Goal: Transaction & Acquisition: Obtain resource

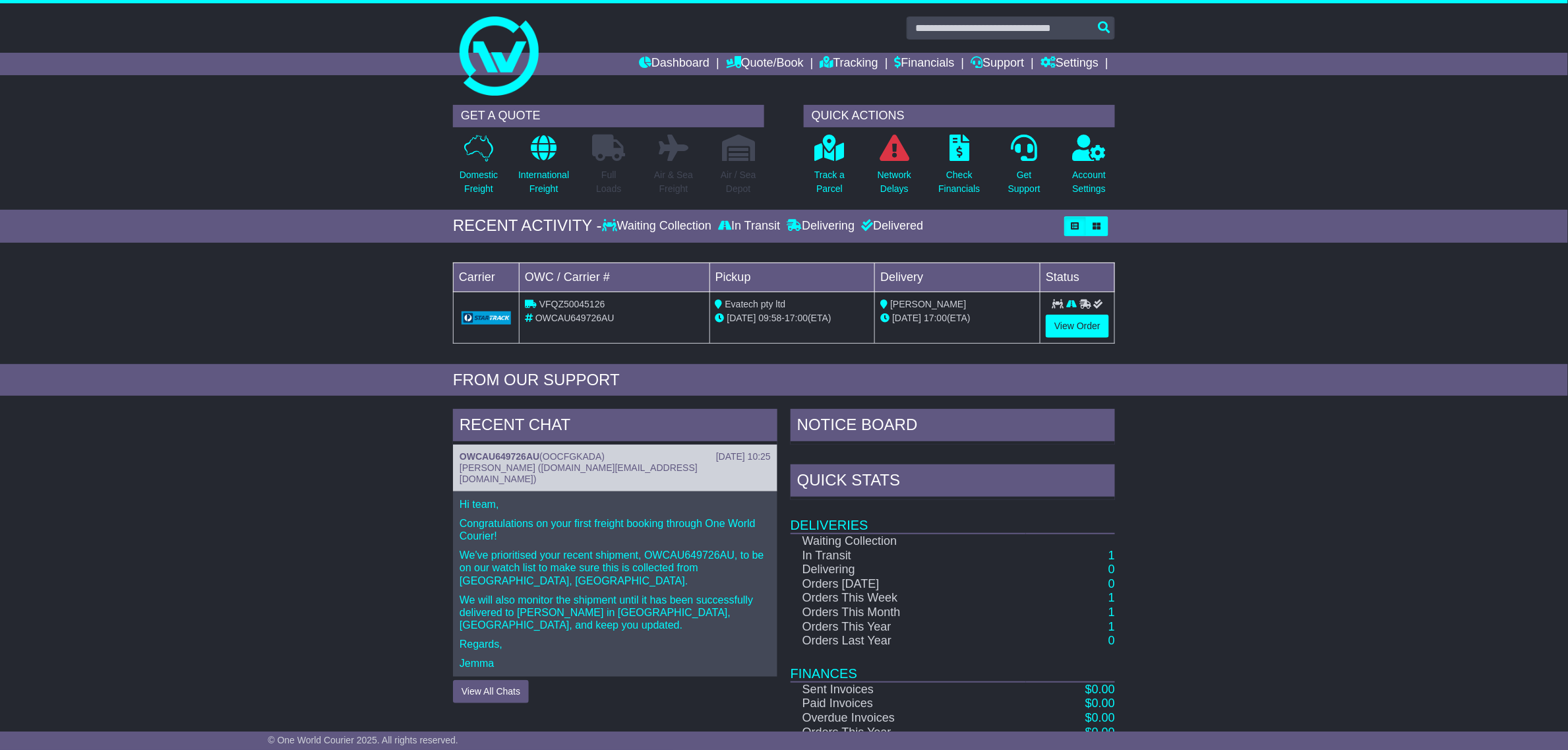
click at [586, 303] on span "VFQZ50045126" at bounding box center [572, 304] width 66 height 11
copy span "VFQZ50045126"
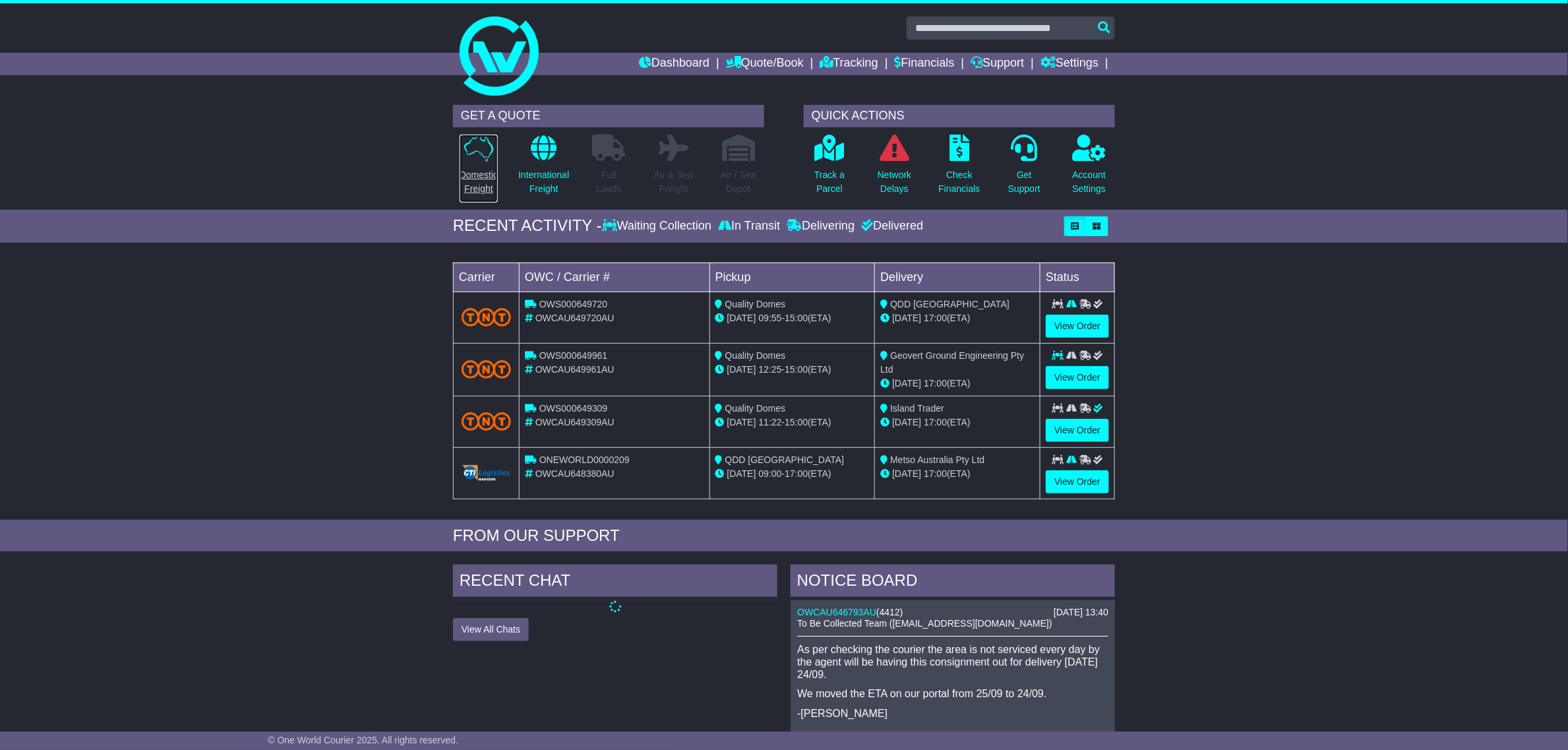
click at [468, 144] on icon at bounding box center [479, 148] width 29 height 27
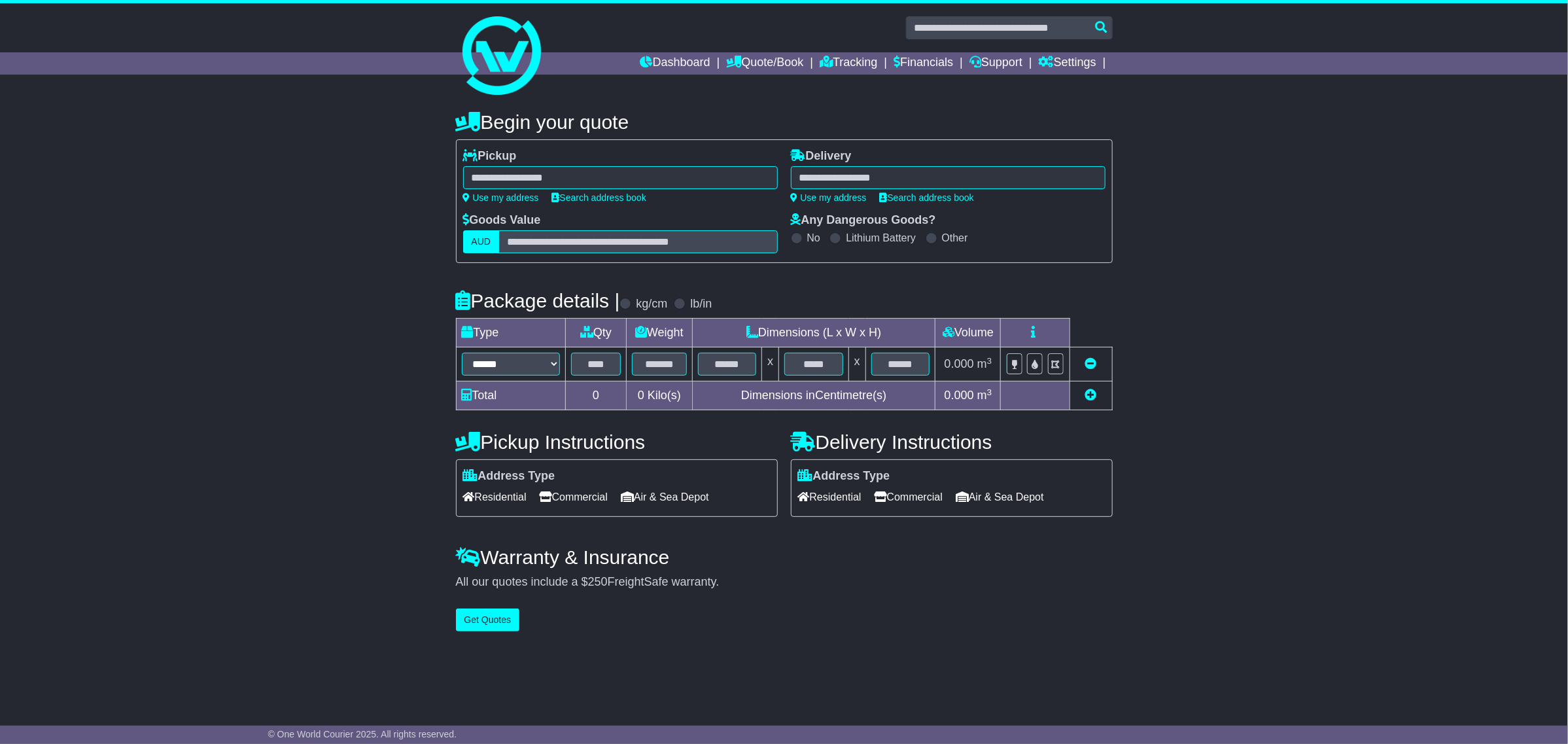
click at [705, 190] on div "**********" at bounding box center [620, 176] width 315 height 55
click at [713, 181] on div at bounding box center [620, 177] width 315 height 23
click at [540, 181] on div at bounding box center [620, 177] width 315 height 23
drag, startPoint x: 584, startPoint y: 172, endPoint x: 595, endPoint y: 167, distance: 12.1
click at [595, 167] on div at bounding box center [620, 177] width 315 height 23
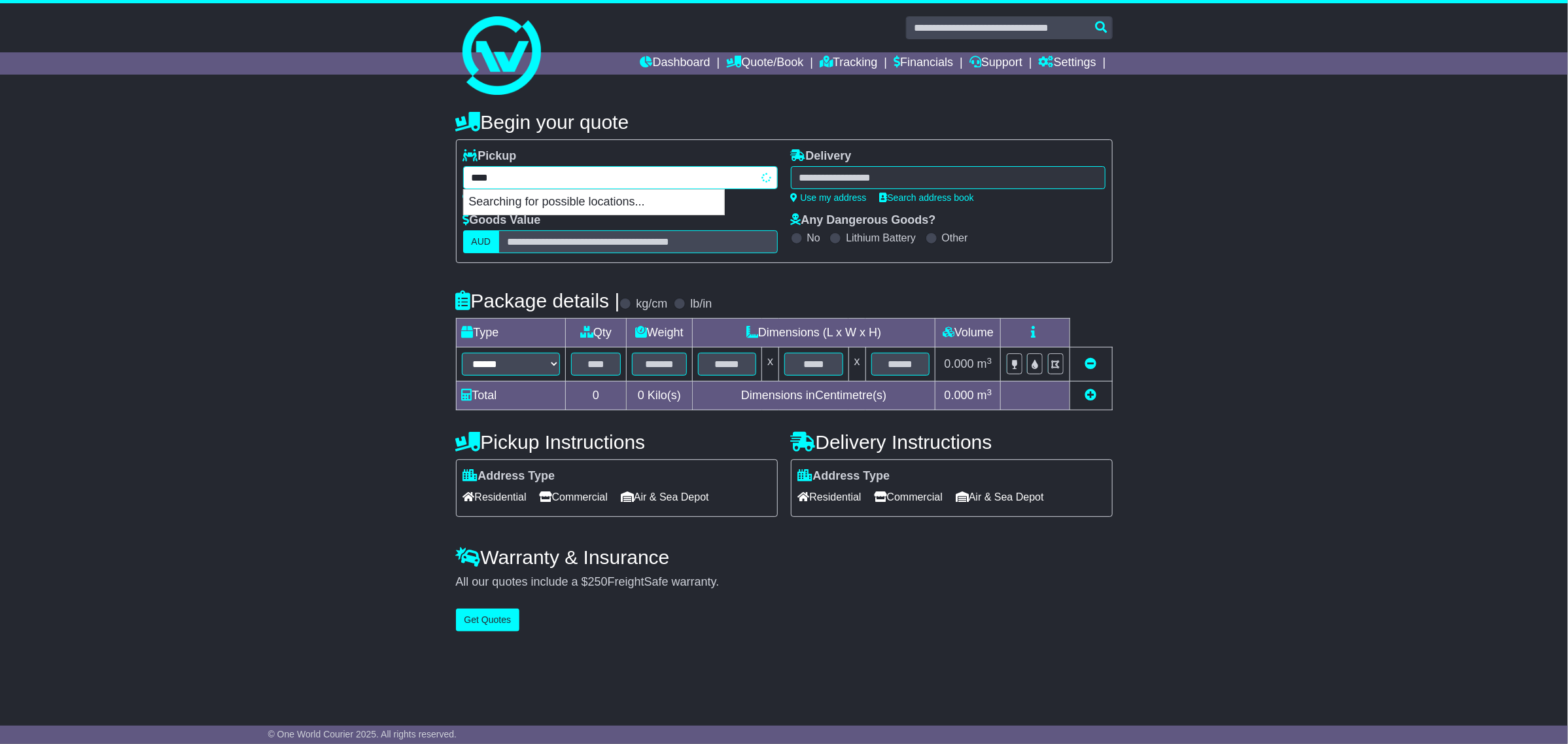
type input "*****"
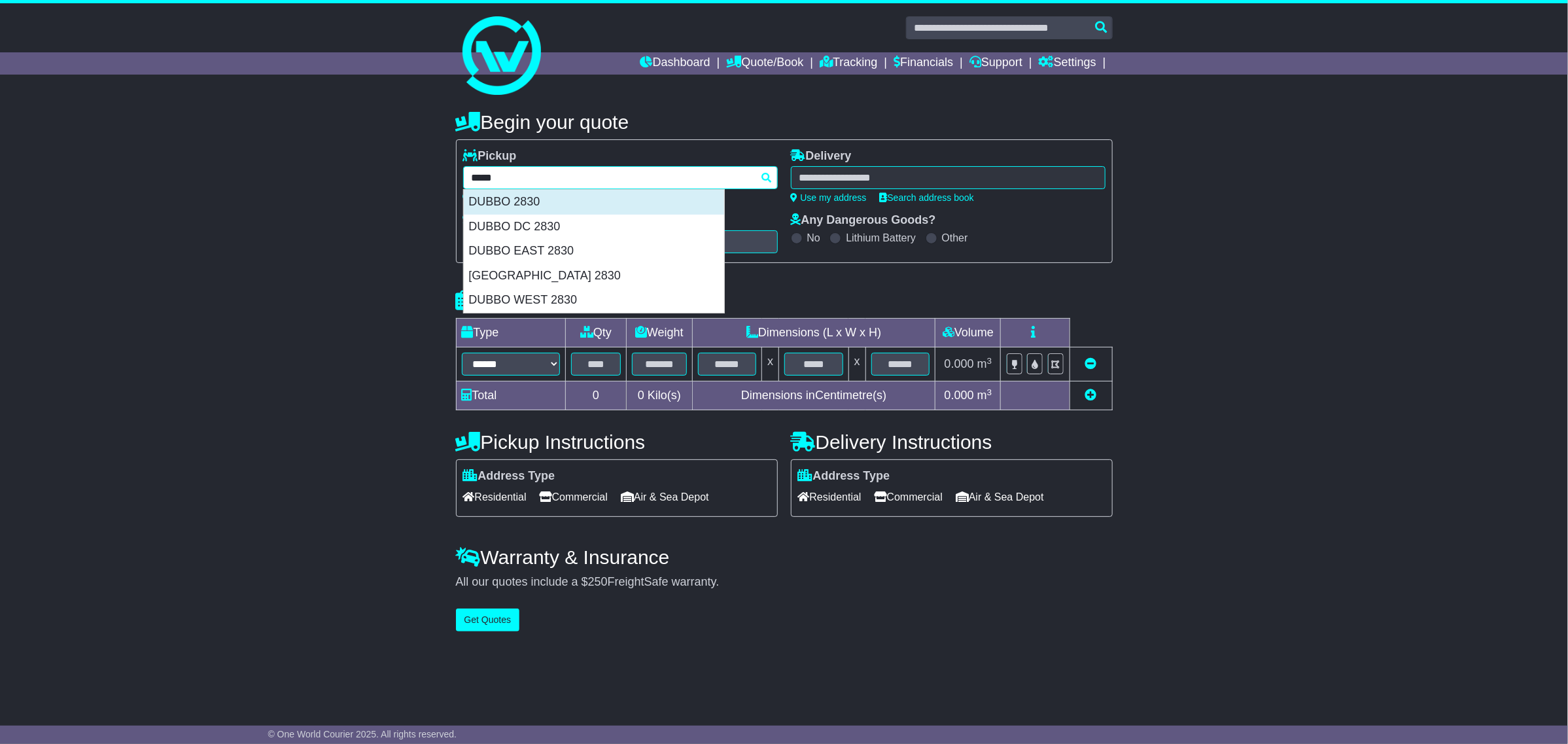
click at [593, 190] on div "DUBBO 2830" at bounding box center [594, 202] width 260 height 25
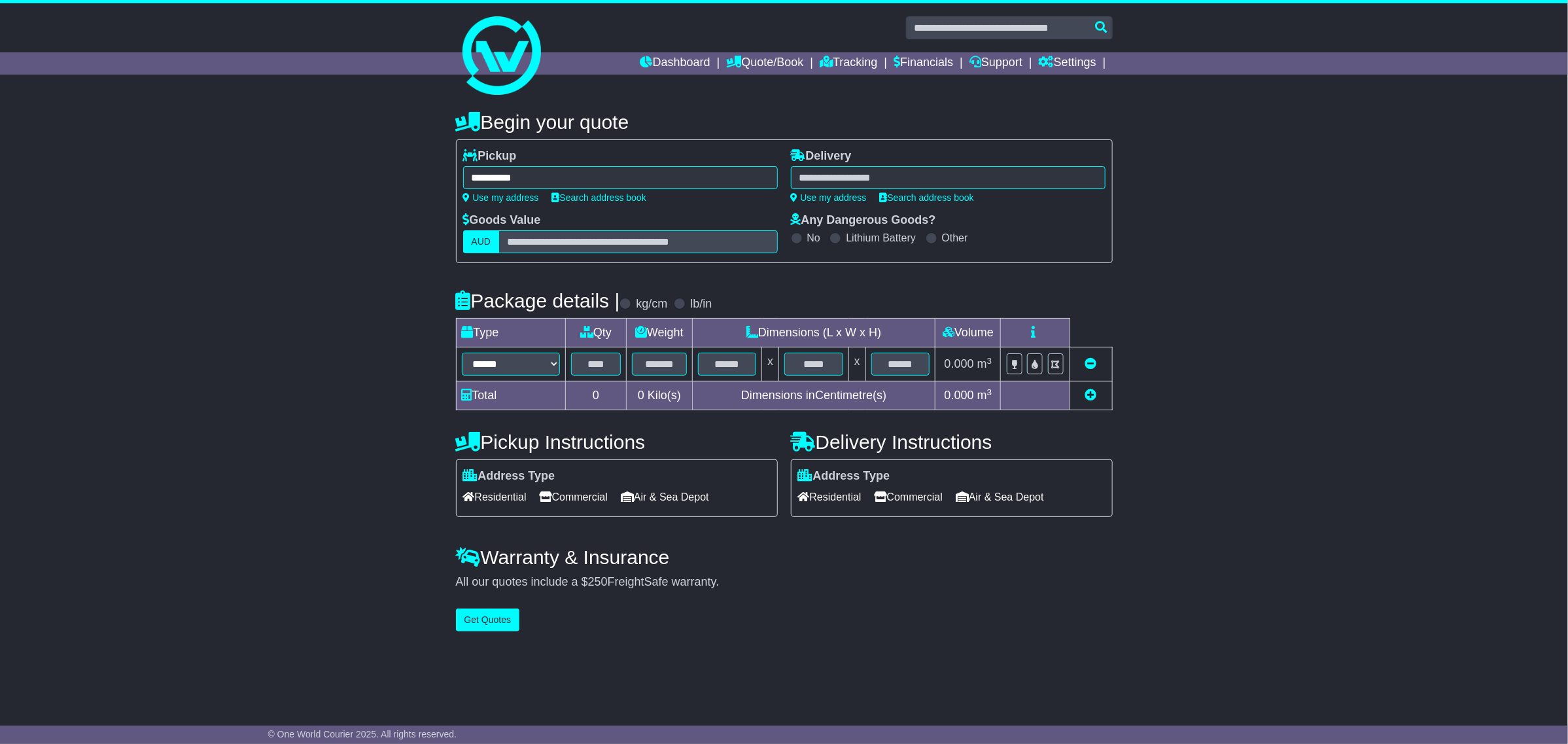
type input "**********"
click at [847, 181] on div at bounding box center [948, 177] width 315 height 23
click at [870, 177] on div at bounding box center [948, 177] width 315 height 23
type input "****"
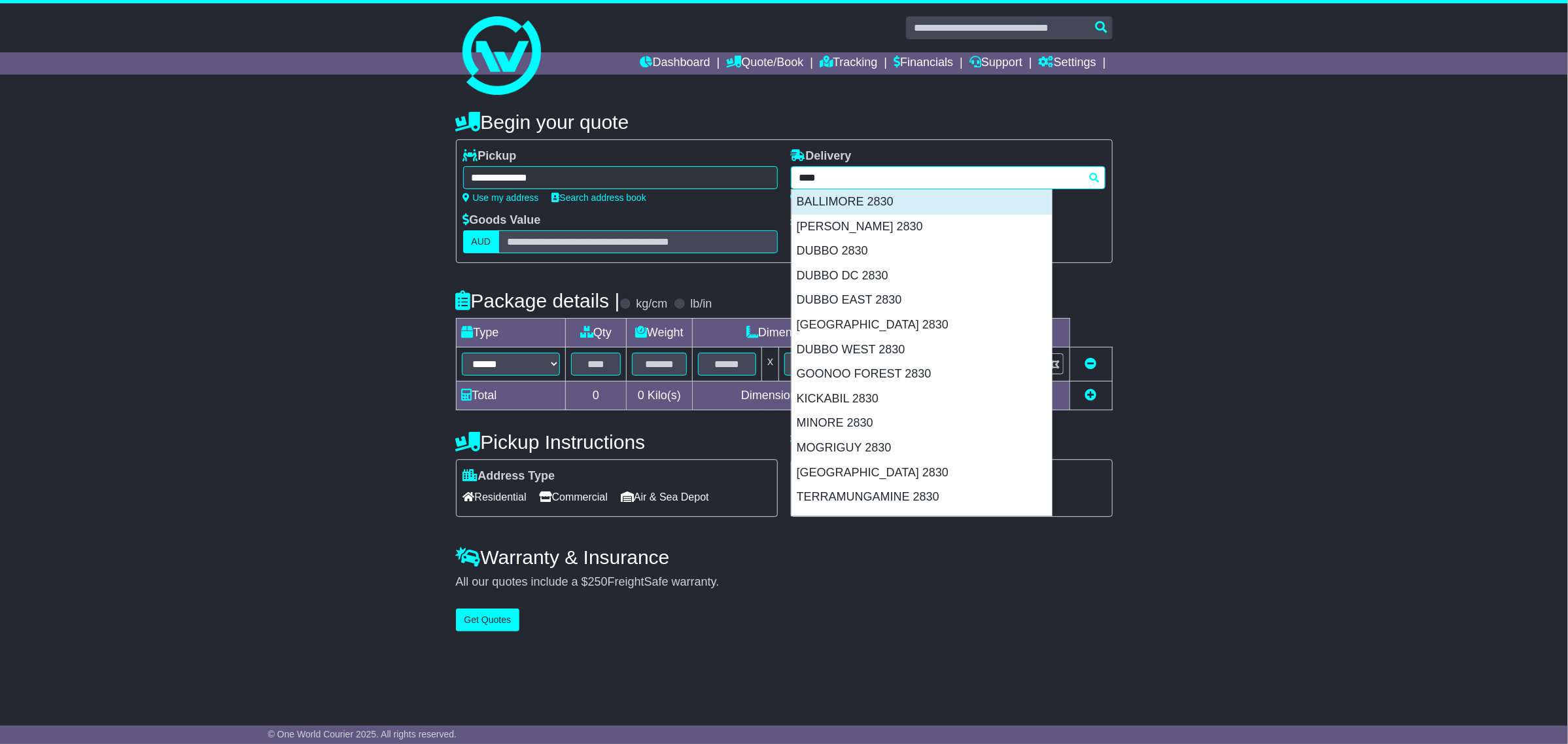
click at [924, 206] on div "BALLIMORE 2830" at bounding box center [922, 202] width 260 height 25
type input "**********"
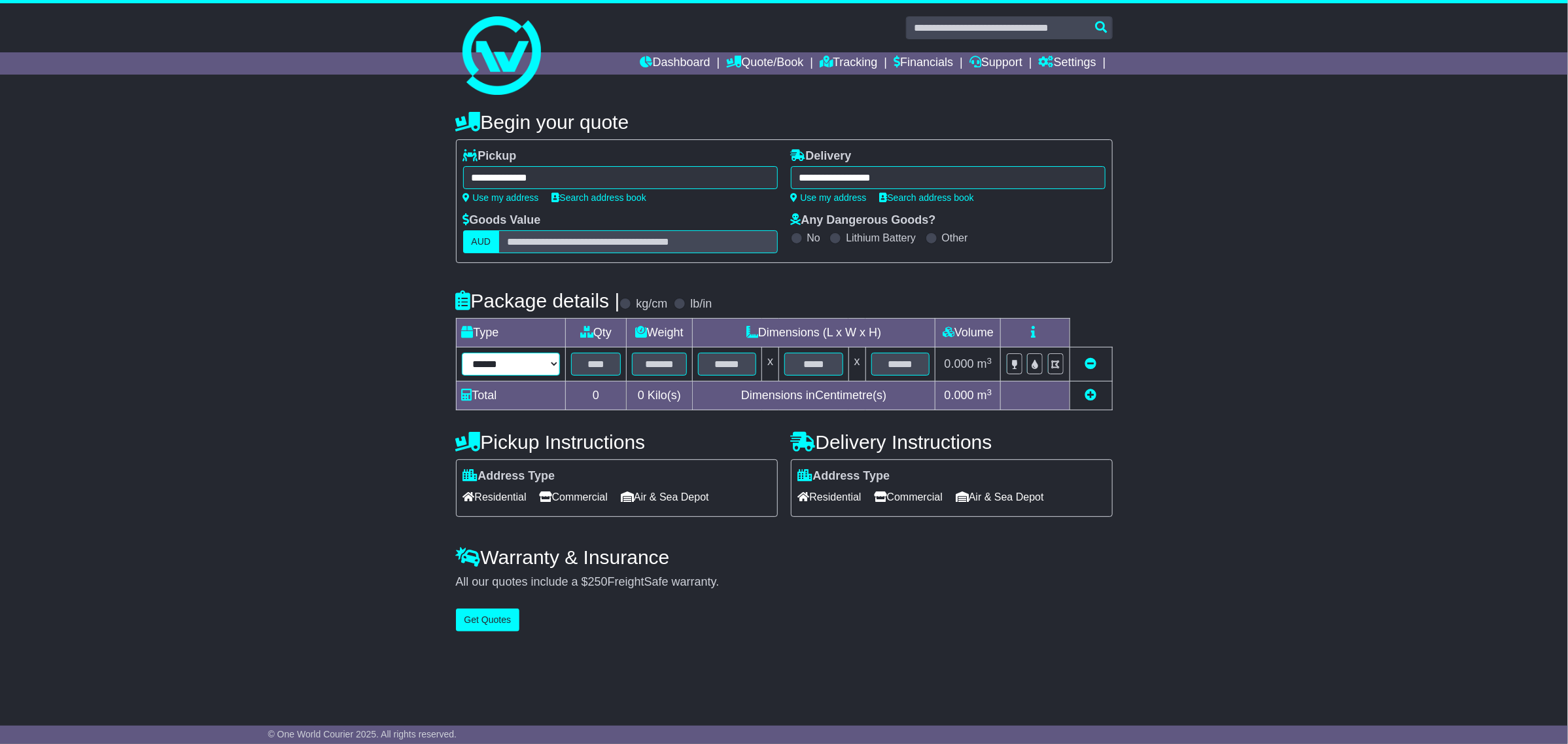
click at [525, 364] on select "**********" at bounding box center [511, 364] width 99 height 23
select select "*****"
click at [462, 354] on select "**********" at bounding box center [511, 364] width 99 height 23
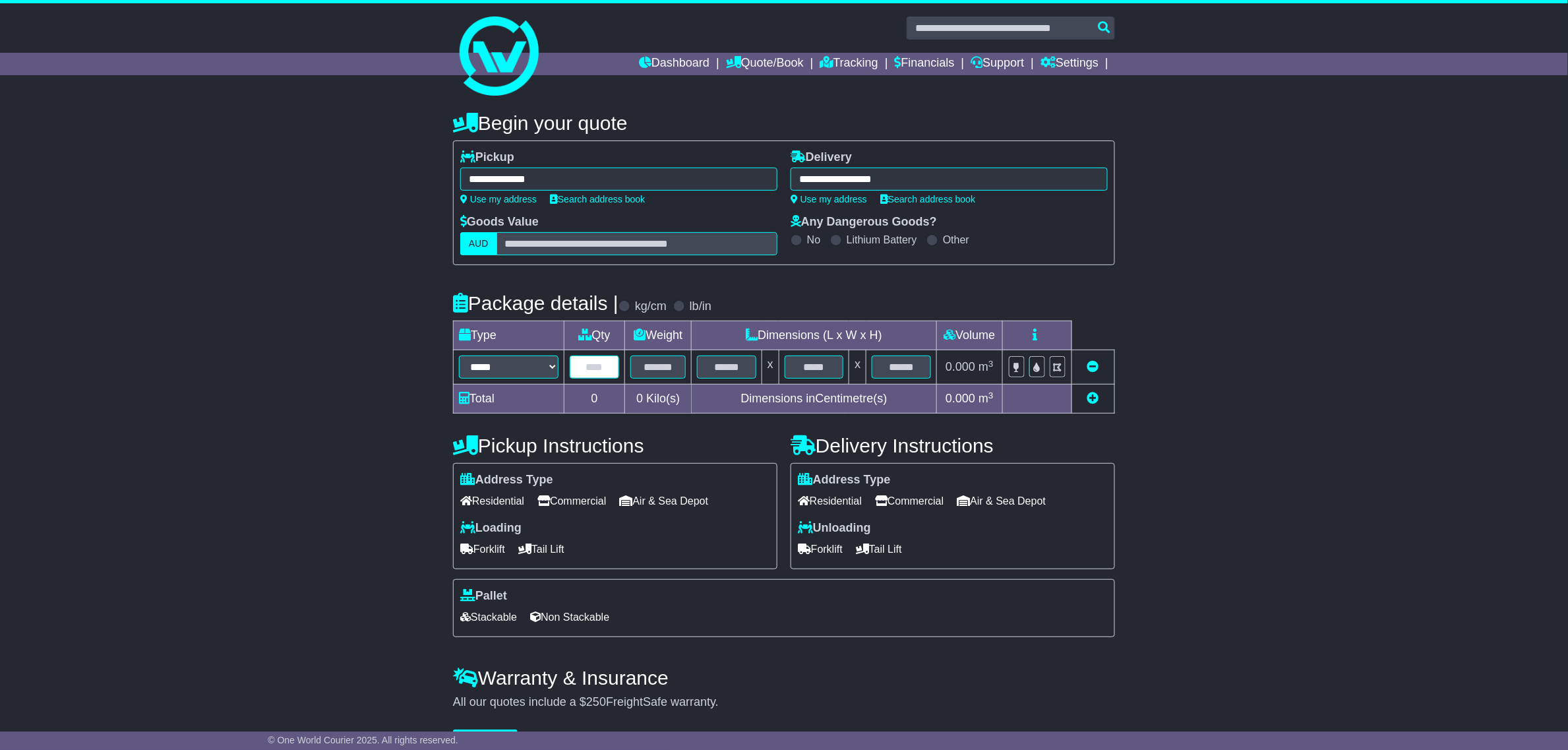
click at [604, 368] on input "text" at bounding box center [595, 367] width 50 height 23
type input "*"
type input "***"
type input "**"
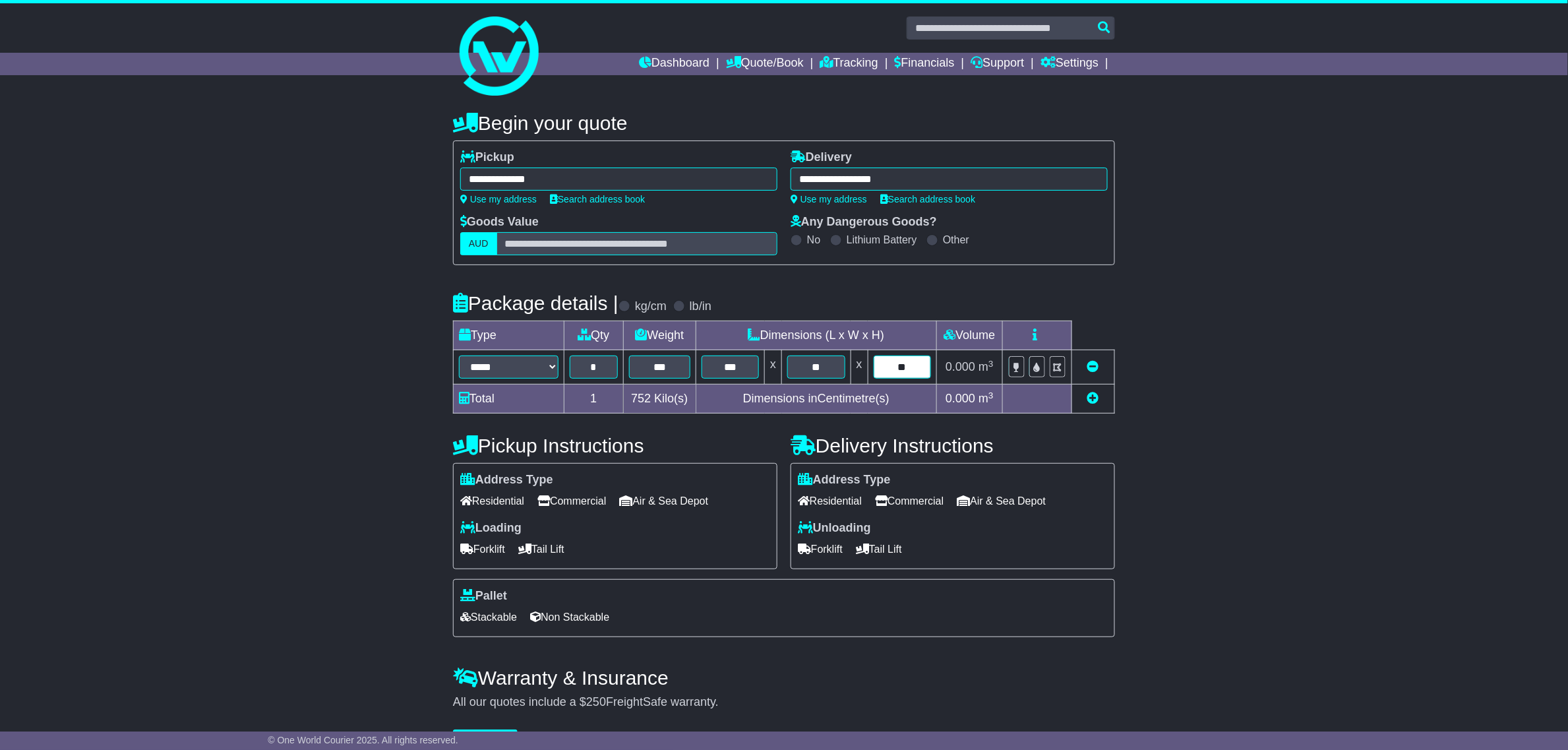
type input "*"
type input "***"
click at [1271, 462] on div "**********" at bounding box center [784, 429] width 1568 height 661
click at [584, 505] on span "Commercial" at bounding box center [572, 501] width 69 height 21
click at [927, 499] on span "Commercial" at bounding box center [910, 501] width 69 height 21
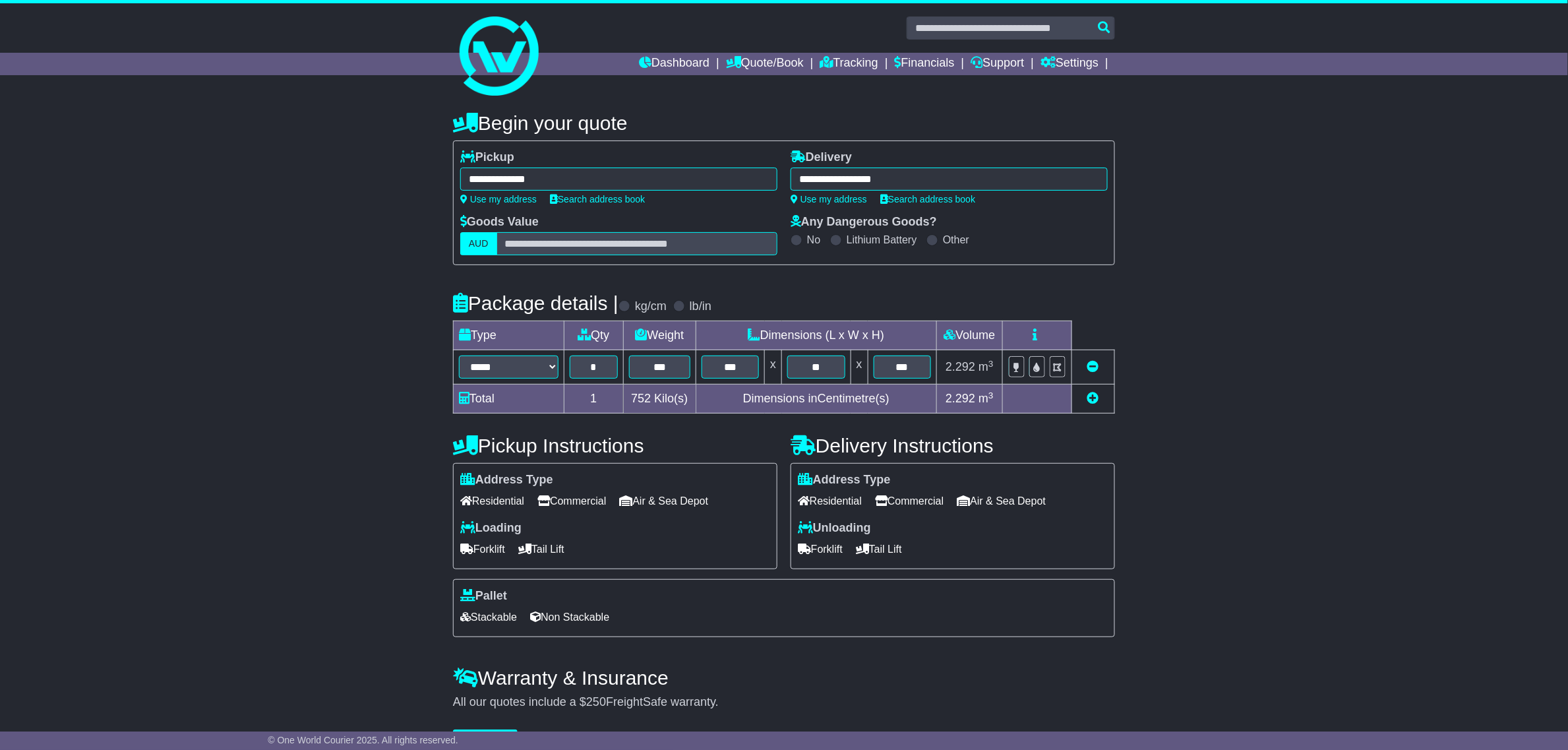
click at [821, 557] on span "Forklift" at bounding box center [821, 549] width 45 height 21
click at [480, 557] on span "Forklift" at bounding box center [483, 549] width 45 height 21
click at [561, 615] on span "Non Stackable" at bounding box center [569, 617] width 79 height 21
click at [335, 618] on div "**********" at bounding box center [784, 429] width 1568 height 661
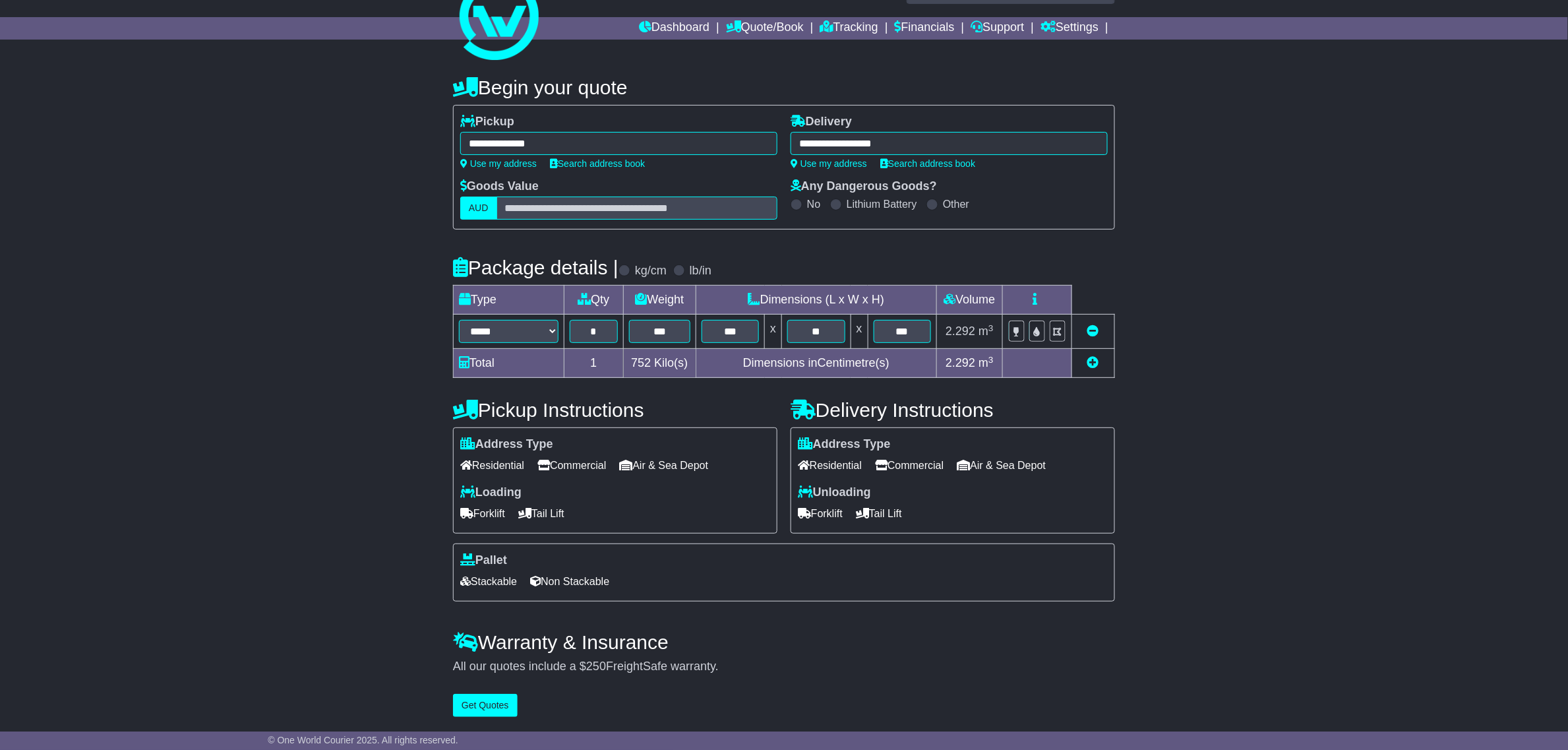
scroll to position [42, 0]
click at [494, 706] on button "Get Quotes" at bounding box center [486, 705] width 65 height 23
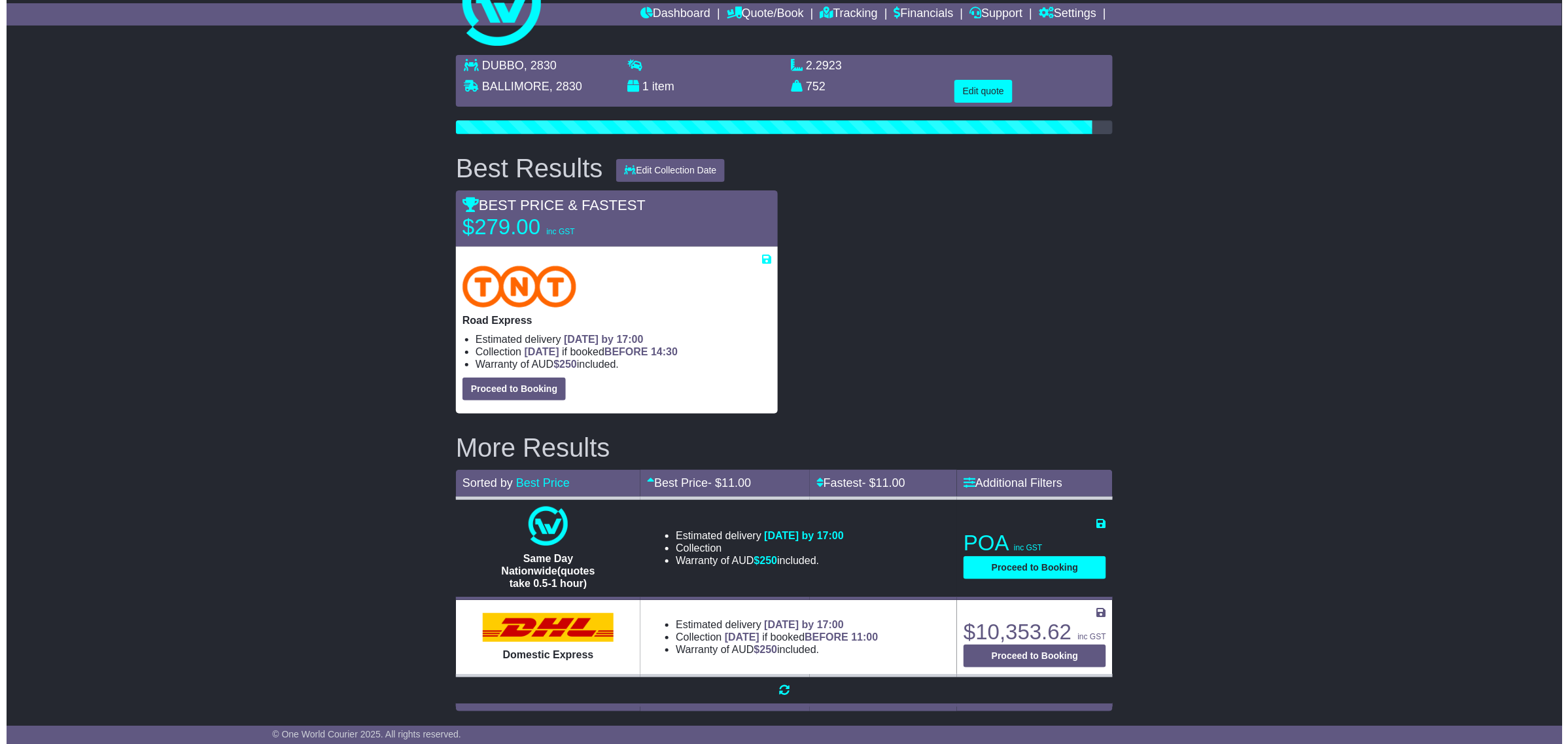
scroll to position [0, 0]
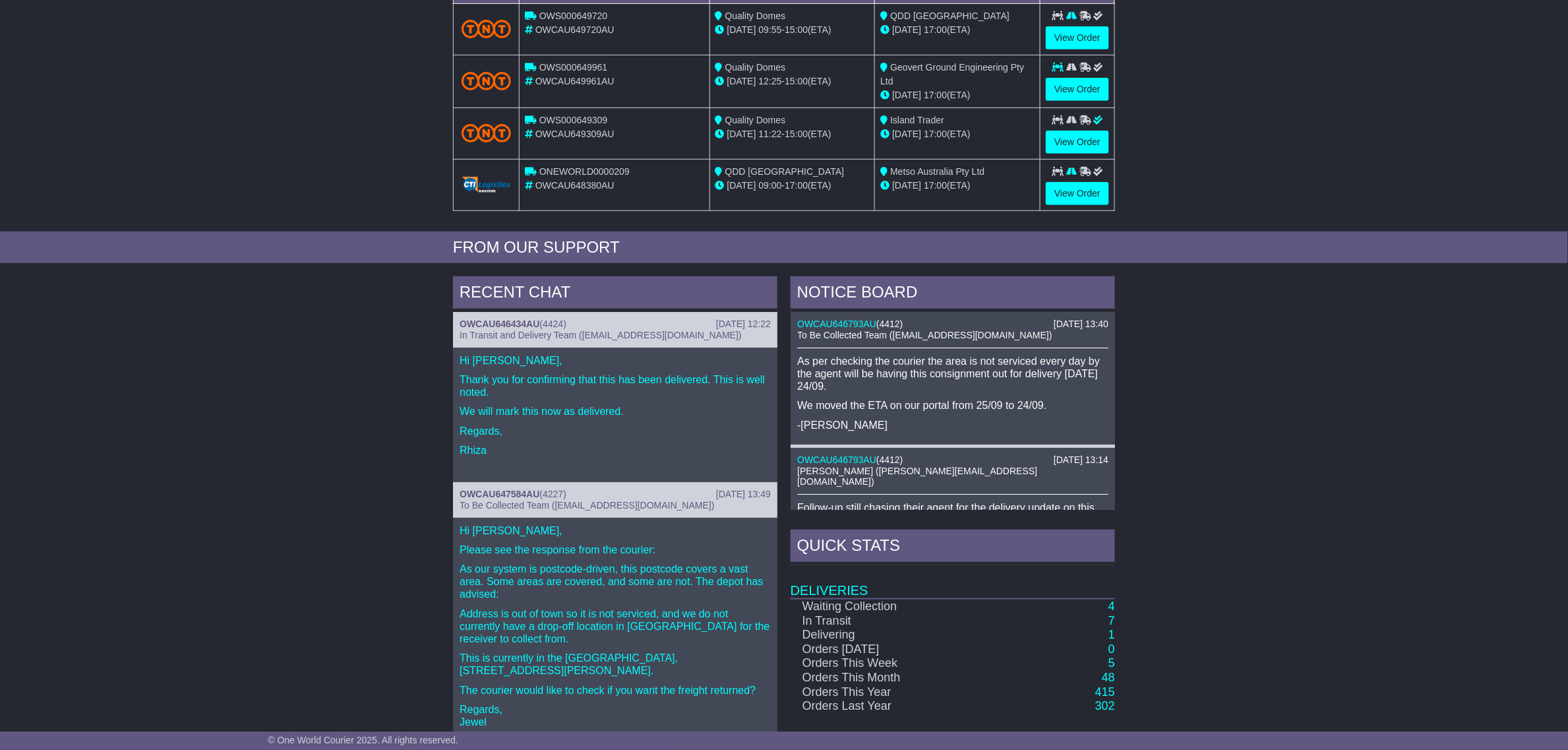
scroll to position [407, 0]
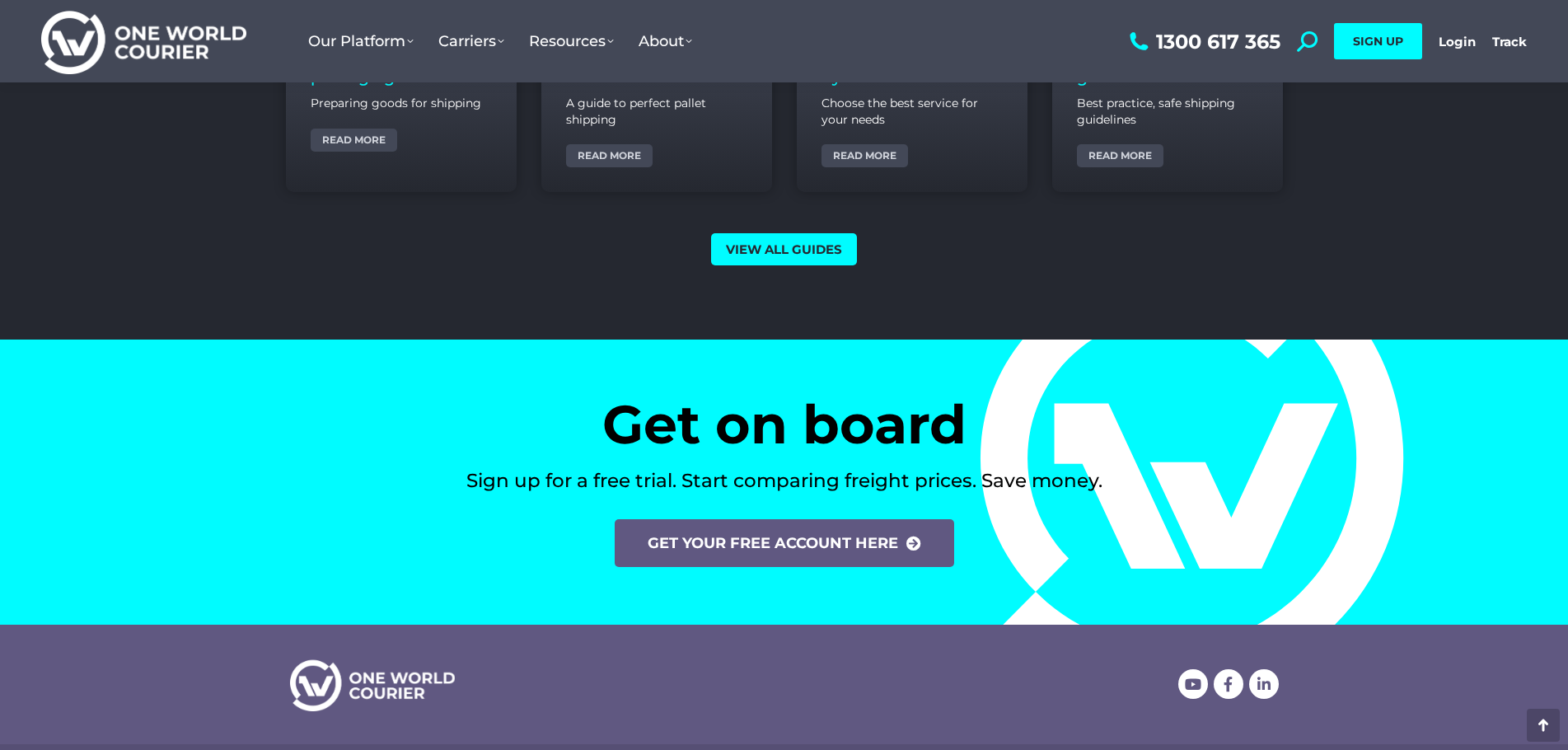
scroll to position [6806, 0]
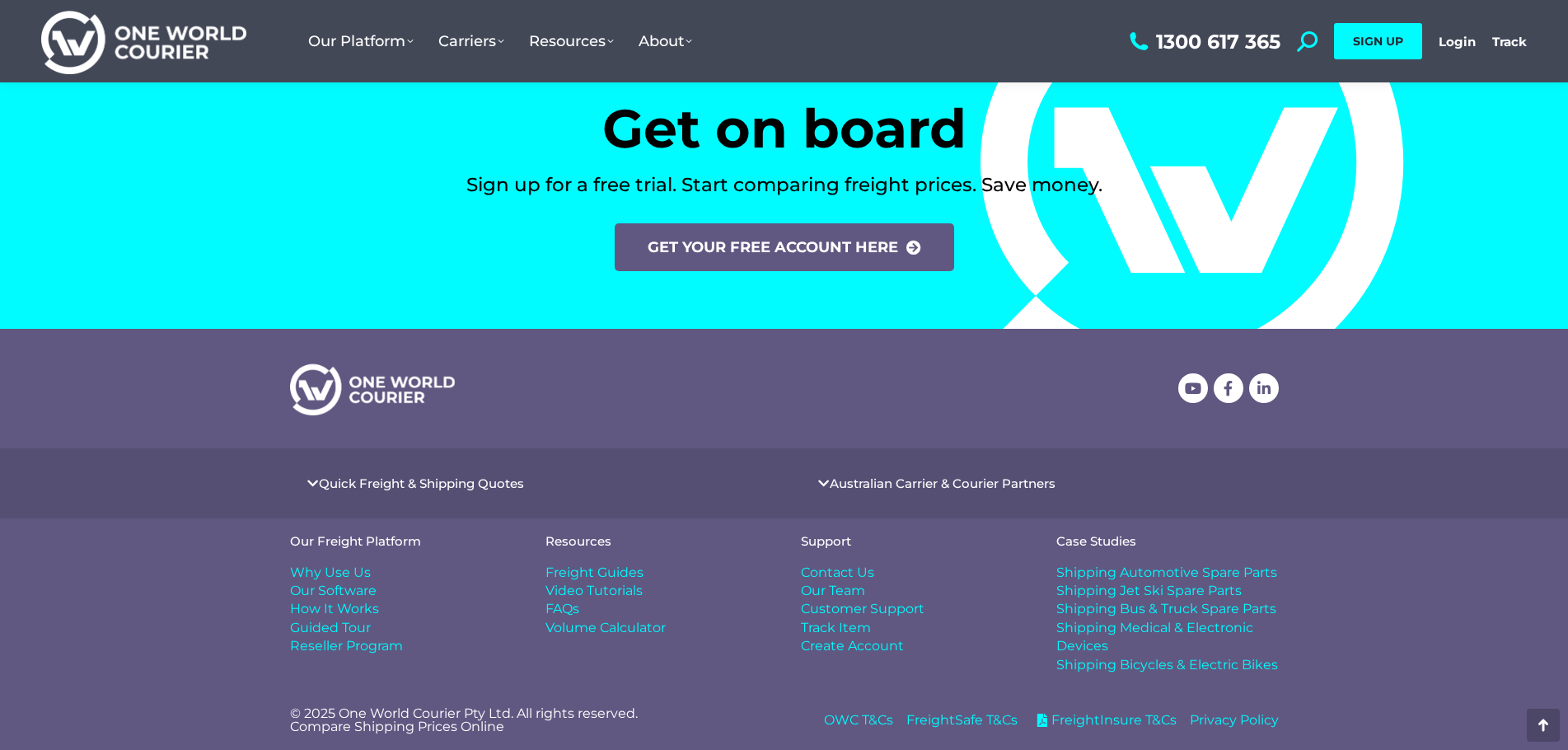
click at [878, 714] on span "OWC T&Cs" at bounding box center [859, 720] width 70 height 18
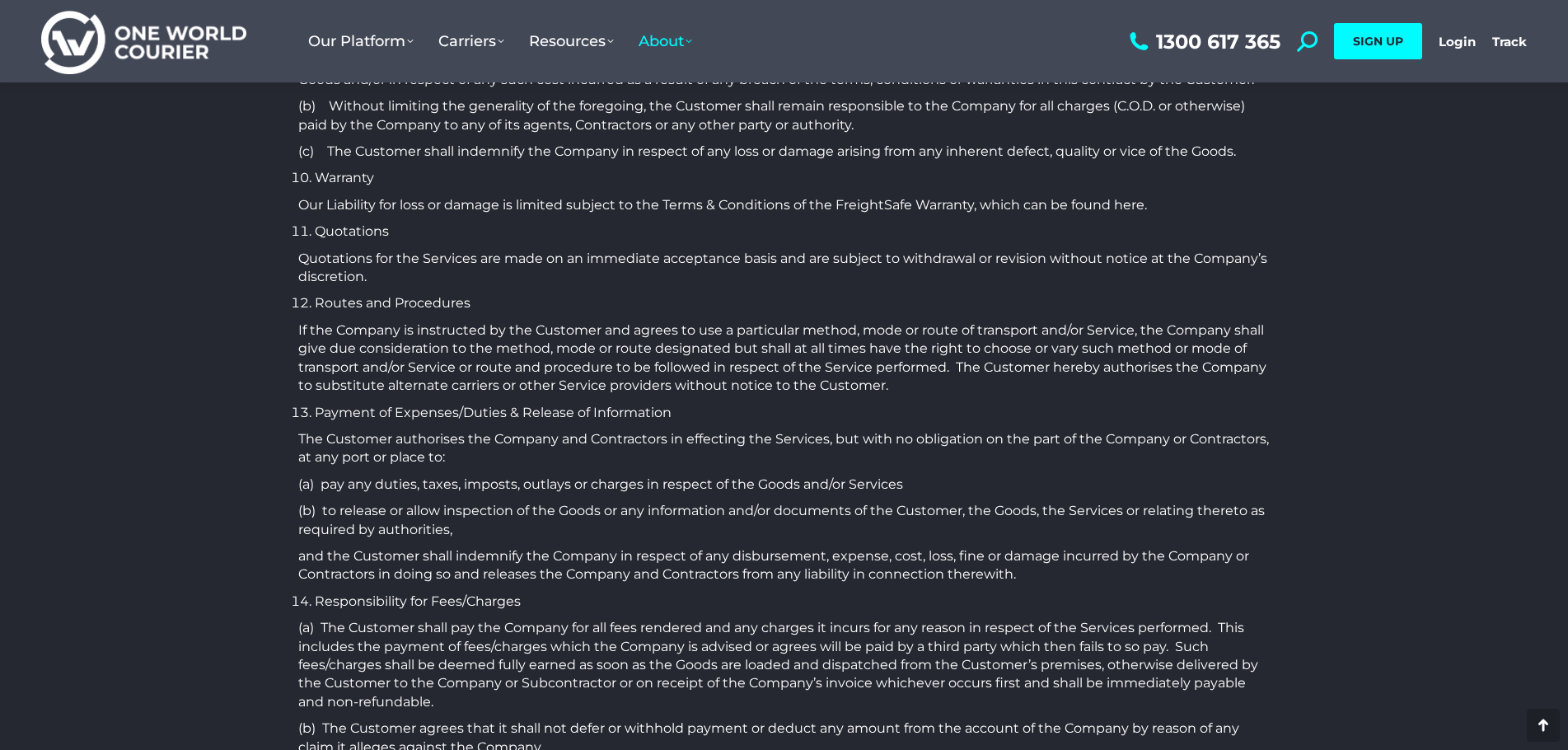
scroll to position [3132, 0]
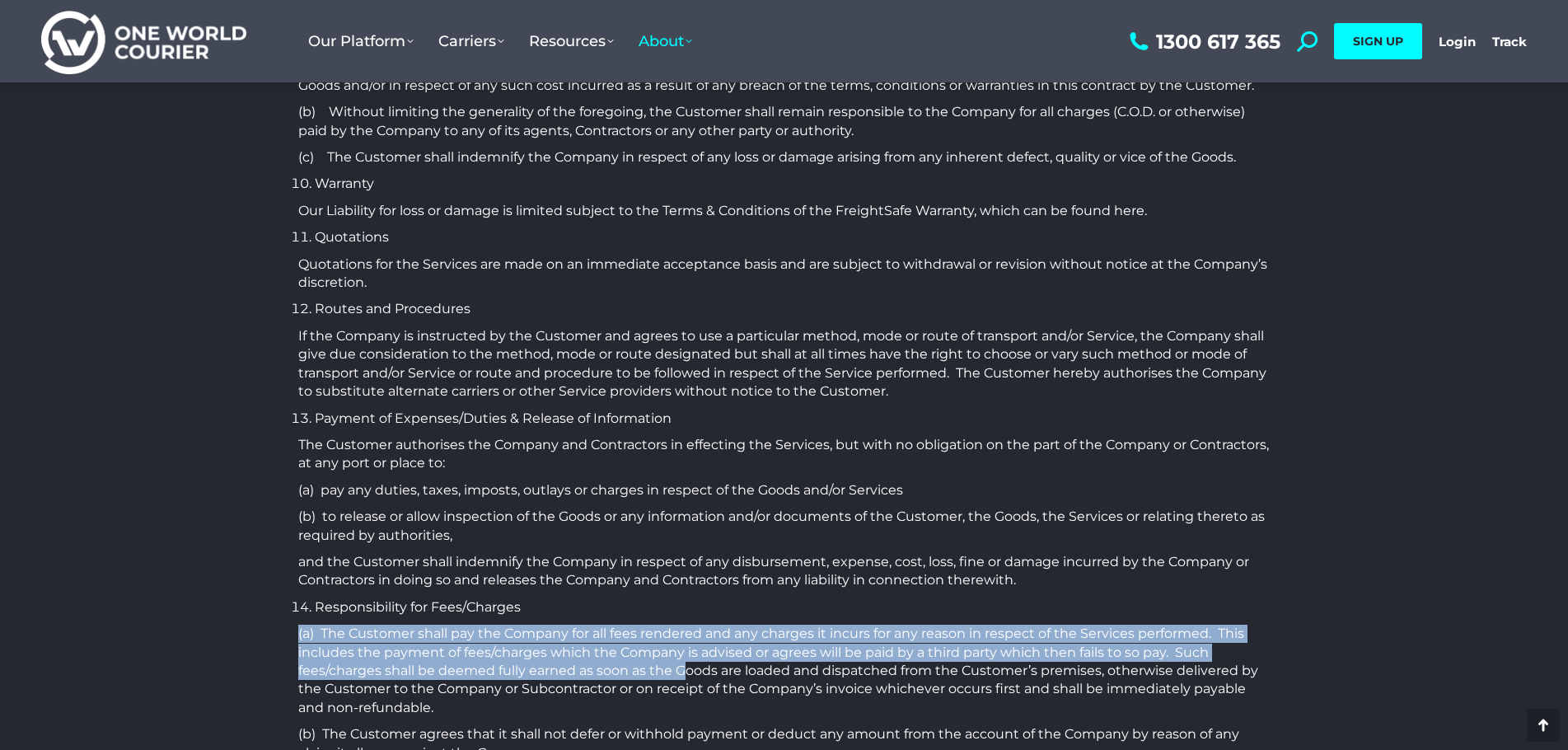
drag, startPoint x: 688, startPoint y: 650, endPoint x: 909, endPoint y: 582, distance: 231.2
click at [887, 591] on div "TERMS AND CONDITIONS OF TRANSPORT / CARTAGE Definition “Company” shall mean One…" at bounding box center [784, 103] width 973 height 5925
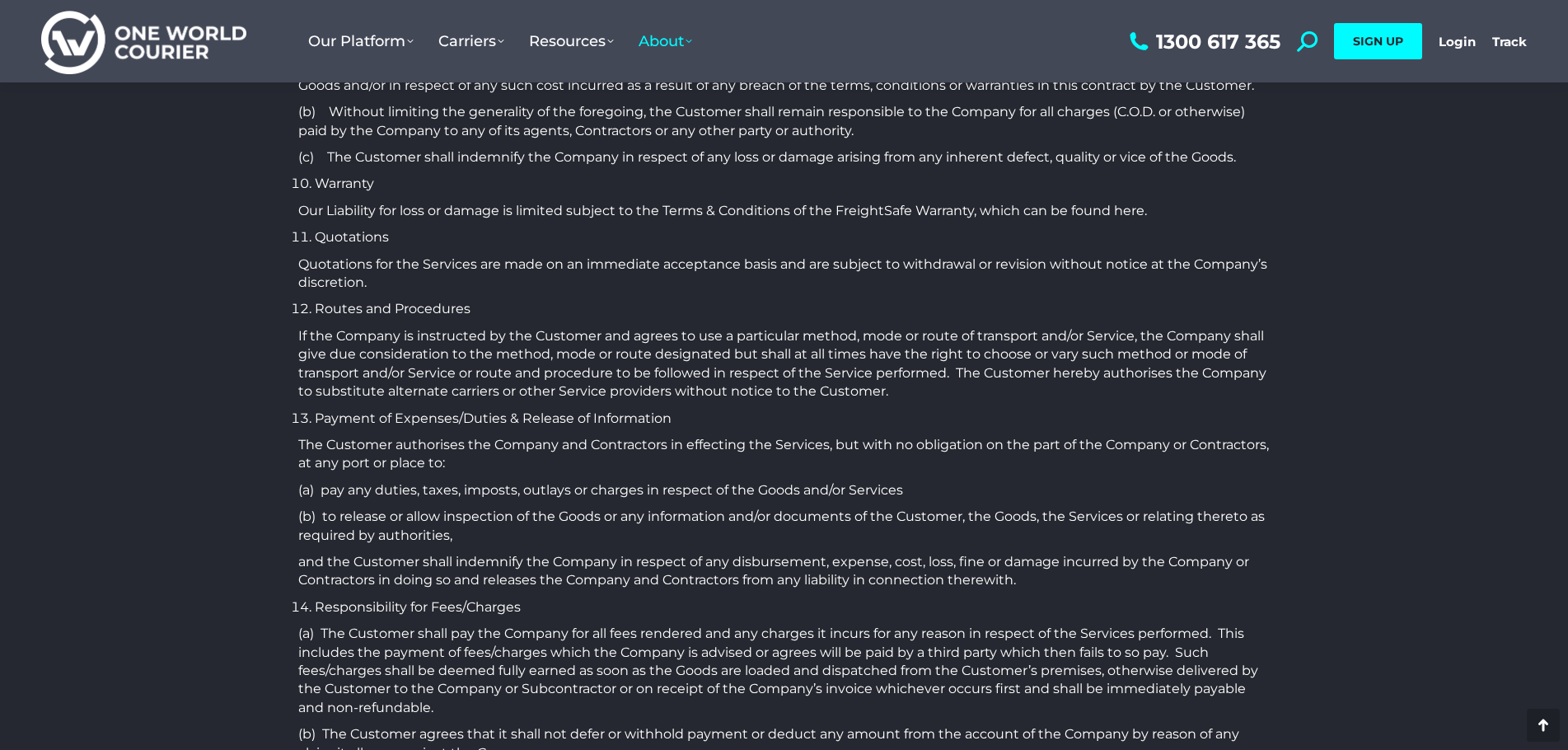
click at [948, 553] on p "and the Customer shall indemnify the Company in respect of any disbursement, ex…" at bounding box center [784, 571] width 973 height 37
drag, startPoint x: 888, startPoint y: 620, endPoint x: 1053, endPoint y: 622, distance: 165.0
click at [1053, 625] on p "(a) The Customer shall pay the Company for all fees rendered and any charges it…" at bounding box center [784, 671] width 973 height 92
click at [1055, 625] on p "(a) The Customer shall pay the Company for all fees rendered and any charges it…" at bounding box center [784, 671] width 973 height 92
click at [1157, 625] on p "(a) The Customer shall pay the Company for all fees rendered and any charges it…" at bounding box center [784, 671] width 973 height 92
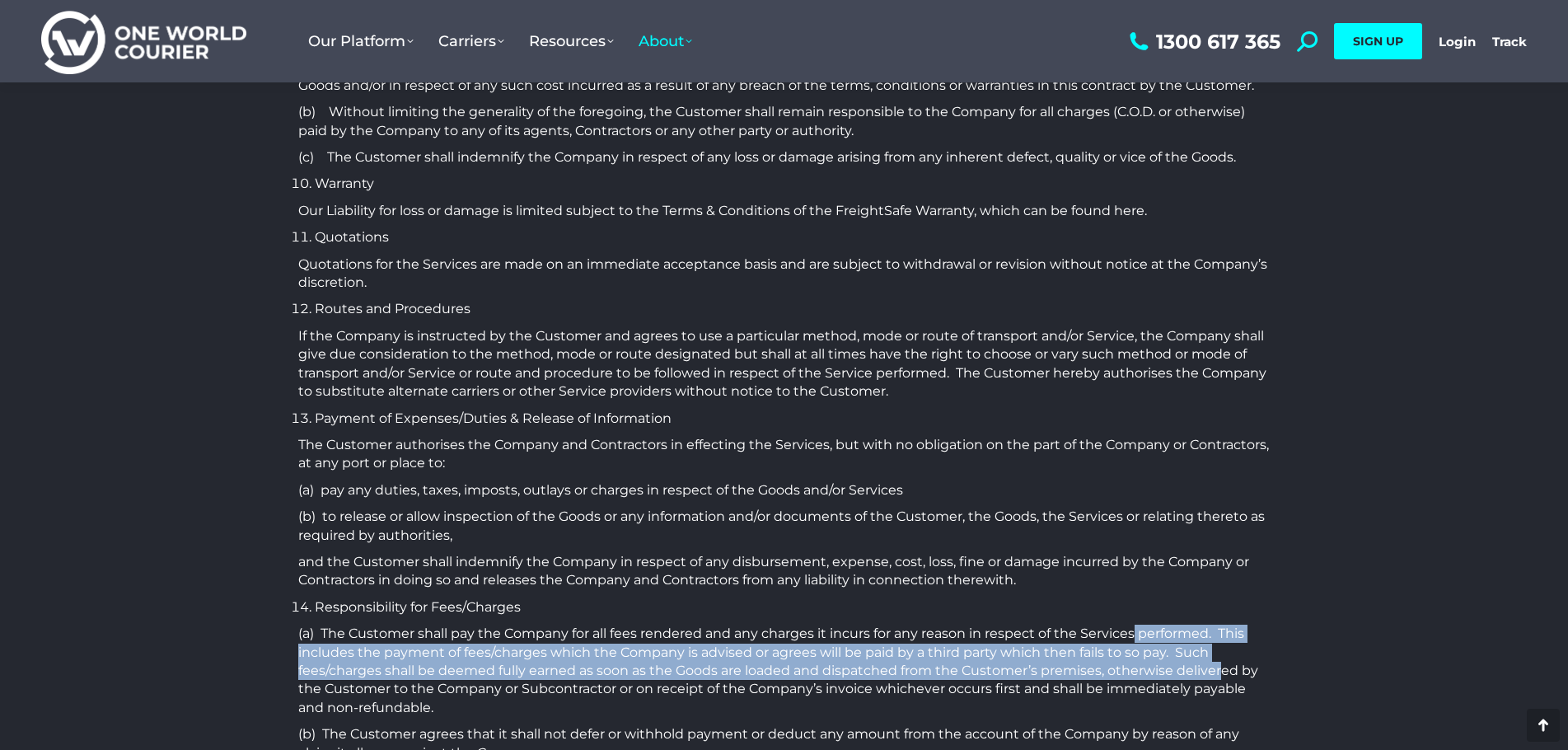
drag, startPoint x: 1133, startPoint y: 613, endPoint x: 1216, endPoint y: 655, distance: 93.0
click at [1216, 655] on p "(a) The Customer shall pay the Company for all fees rendered and any charges it…" at bounding box center [784, 671] width 973 height 92
click at [1051, 652] on p "(a) The Customer shall pay the Company for all fees rendered and any charges it…" at bounding box center [784, 671] width 973 height 92
click at [984, 639] on p "(a) The Customer shall pay the Company for all fees rendered and any charges it…" at bounding box center [784, 671] width 973 height 92
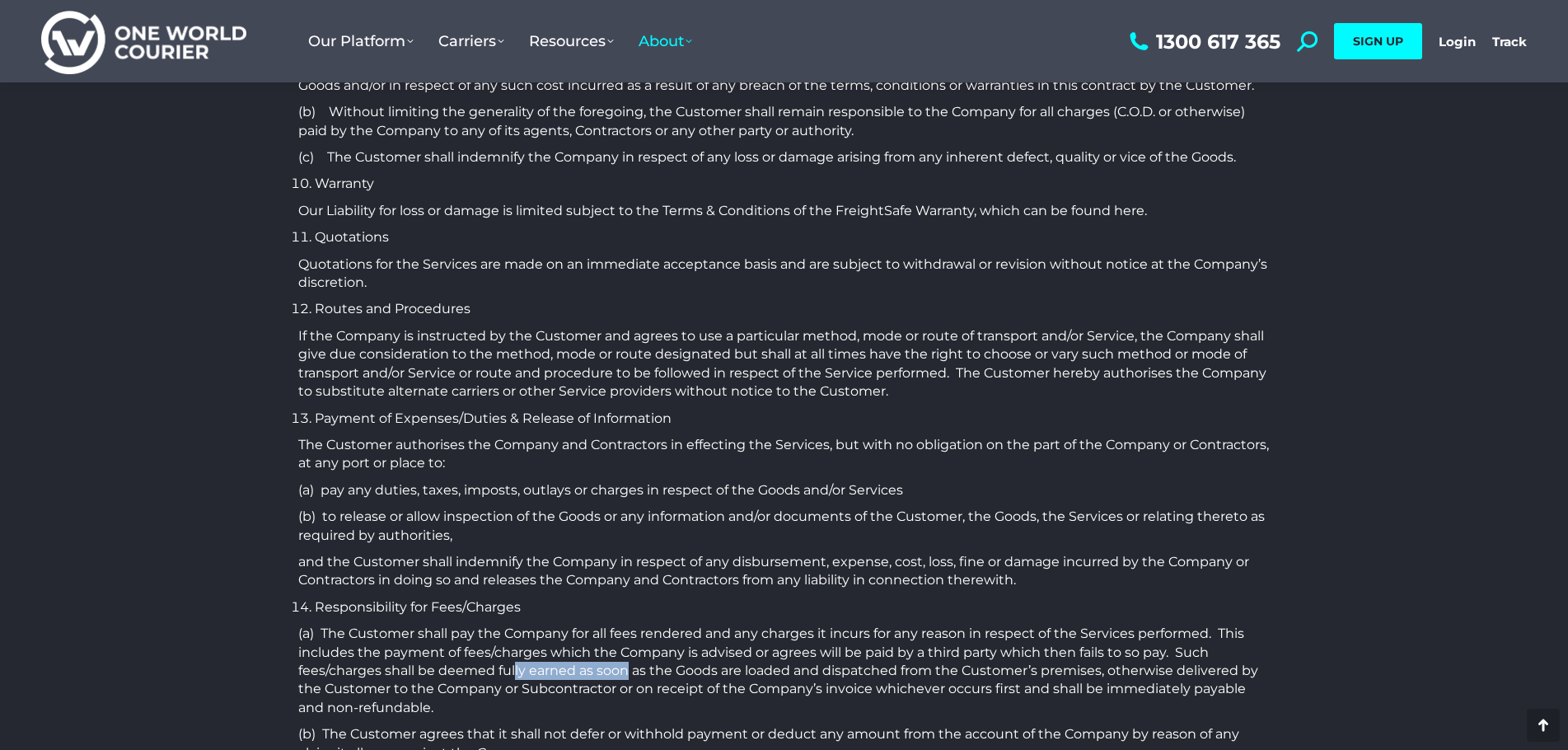
drag, startPoint x: 513, startPoint y: 649, endPoint x: 635, endPoint y: 646, distance: 122.0
click at [635, 646] on p "(a) The Customer shall pay the Company for all fees rendered and any charges it…" at bounding box center [784, 671] width 973 height 92
drag, startPoint x: 649, startPoint y: 646, endPoint x: 640, endPoint y: 643, distance: 9.5
click at [650, 646] on p "(a) The Customer shall pay the Company for all fees rendered and any charges it…" at bounding box center [784, 671] width 973 height 92
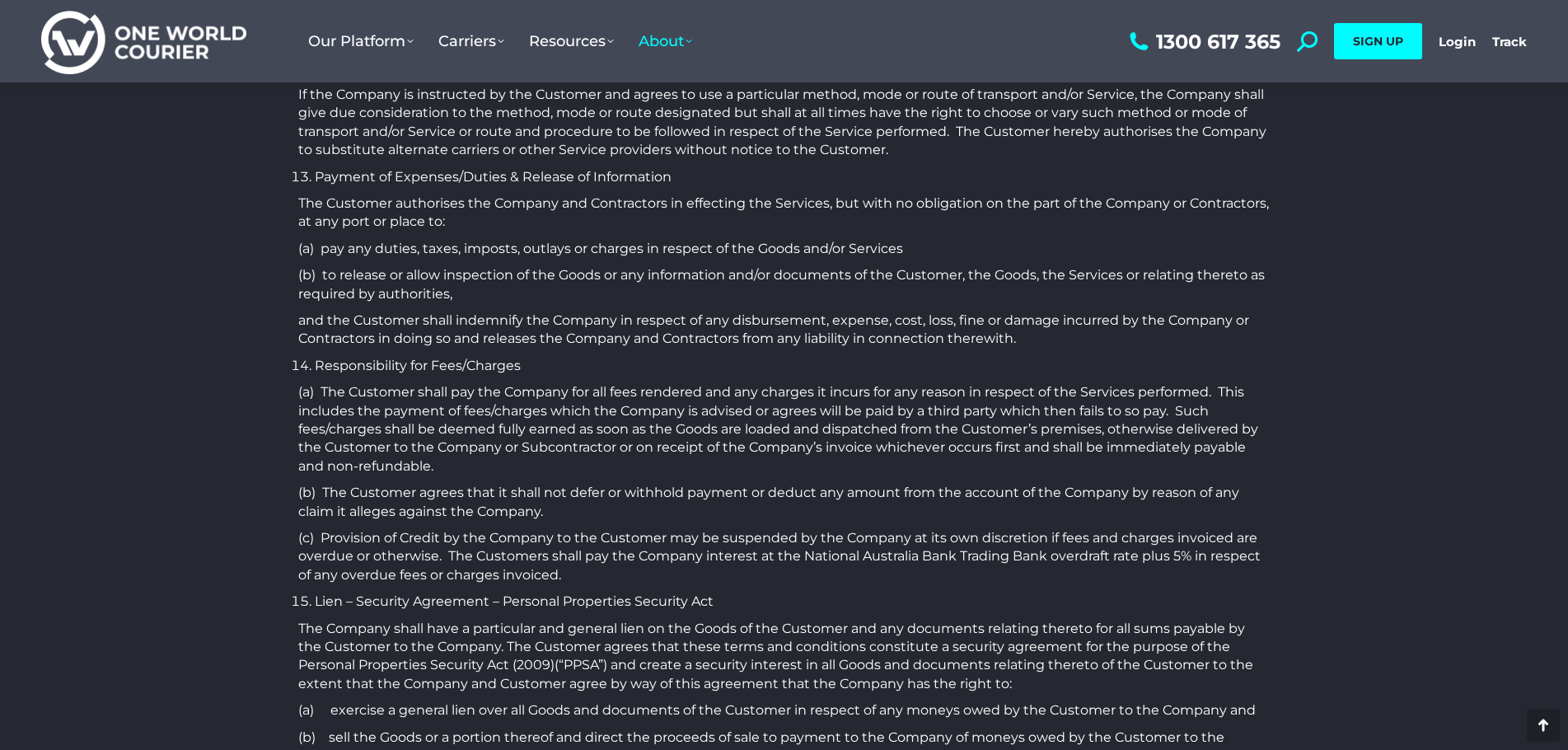
scroll to position [3379, 0]
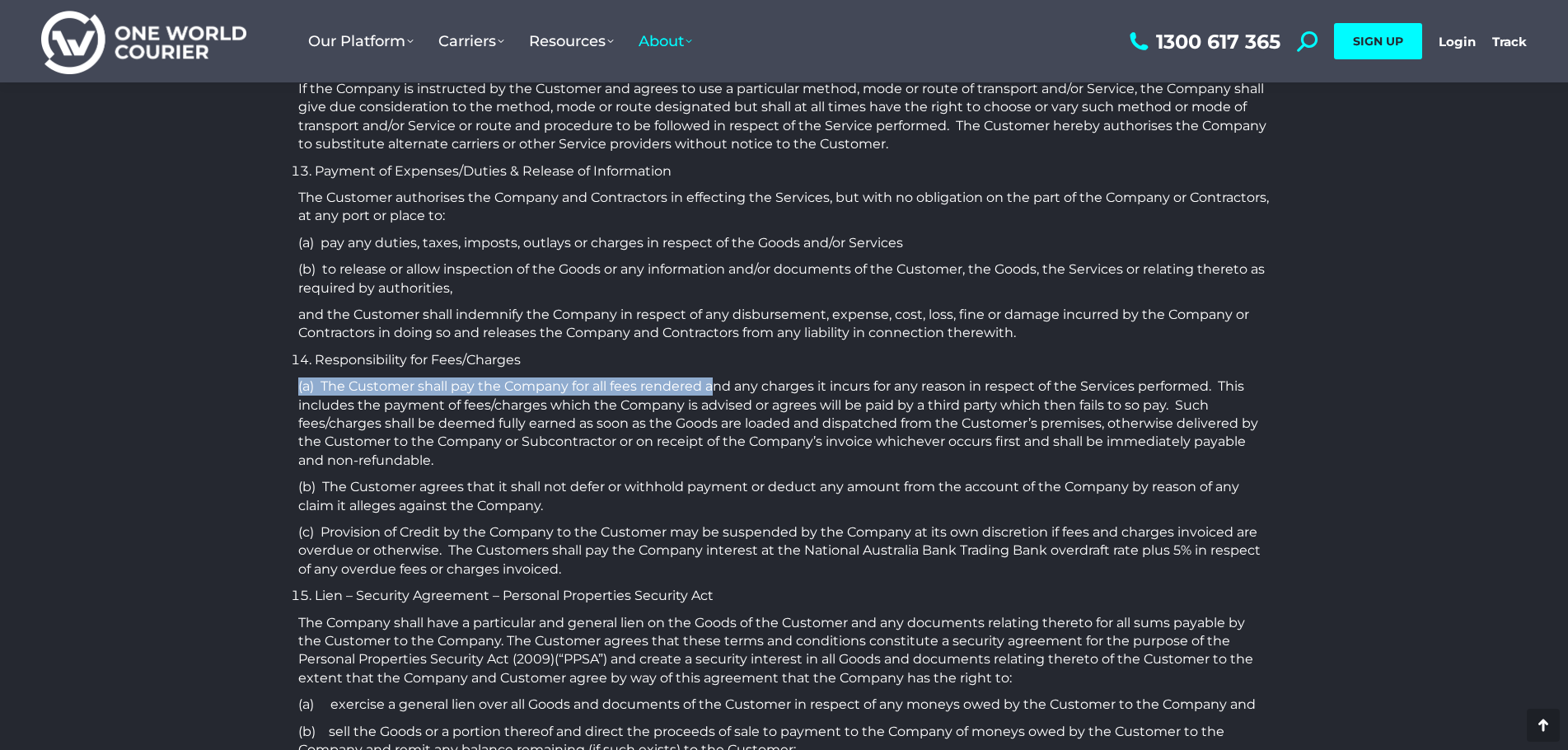
drag, startPoint x: 616, startPoint y: 340, endPoint x: 713, endPoint y: 359, distance: 98.8
click at [694, 377] on p "(a) The Customer shall pay the Company for all fees rendered and any charges it…" at bounding box center [784, 423] width 973 height 92
click at [672, 378] on p "(a) The Customer shall pay the Company for all fees rendered and any charges it…" at bounding box center [784, 423] width 973 height 92
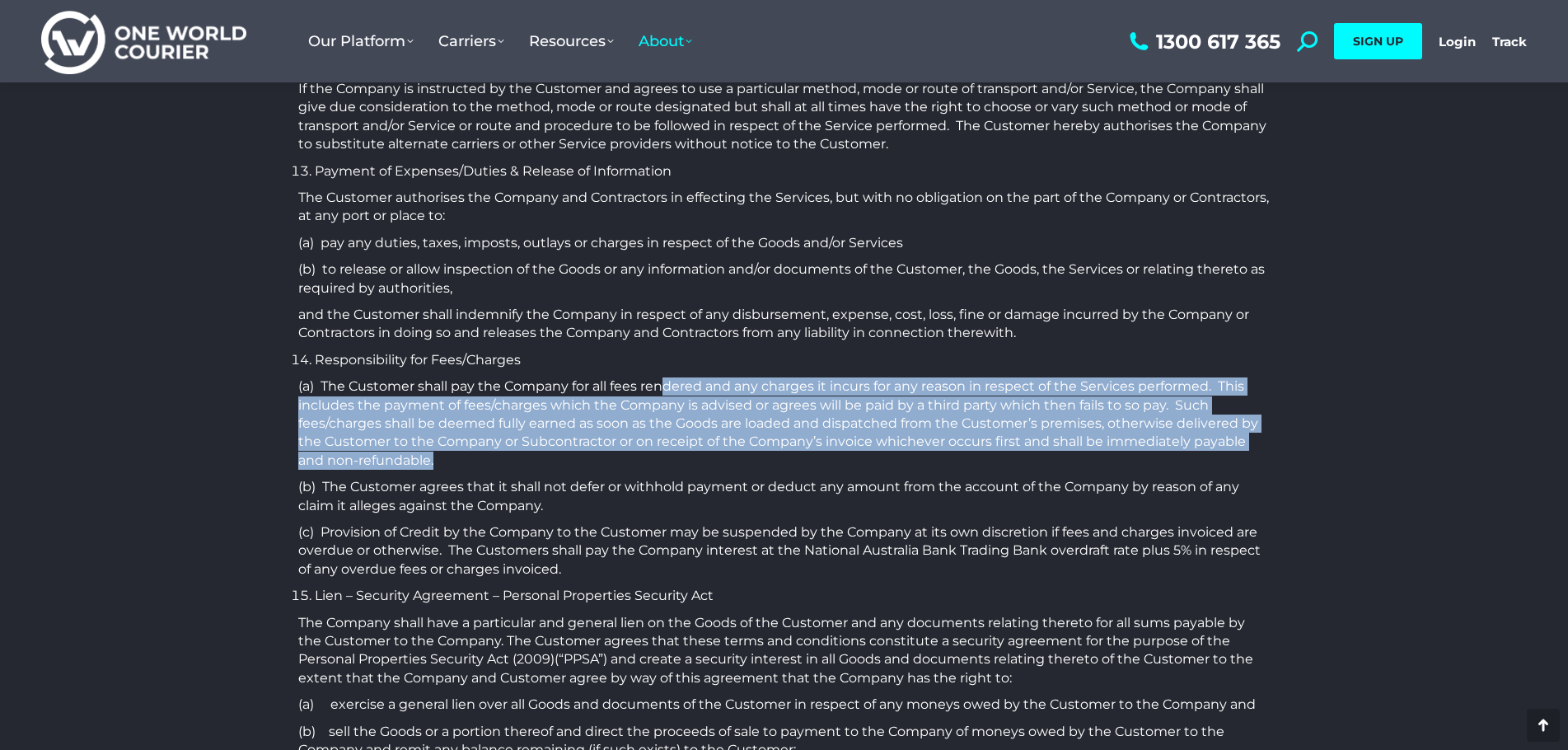
drag, startPoint x: 666, startPoint y: 370, endPoint x: 1295, endPoint y: 440, distance: 632.9
click at [1236, 431] on p "(a) The Customer shall pay the Company for all fees rendered and any charges it…" at bounding box center [784, 423] width 973 height 92
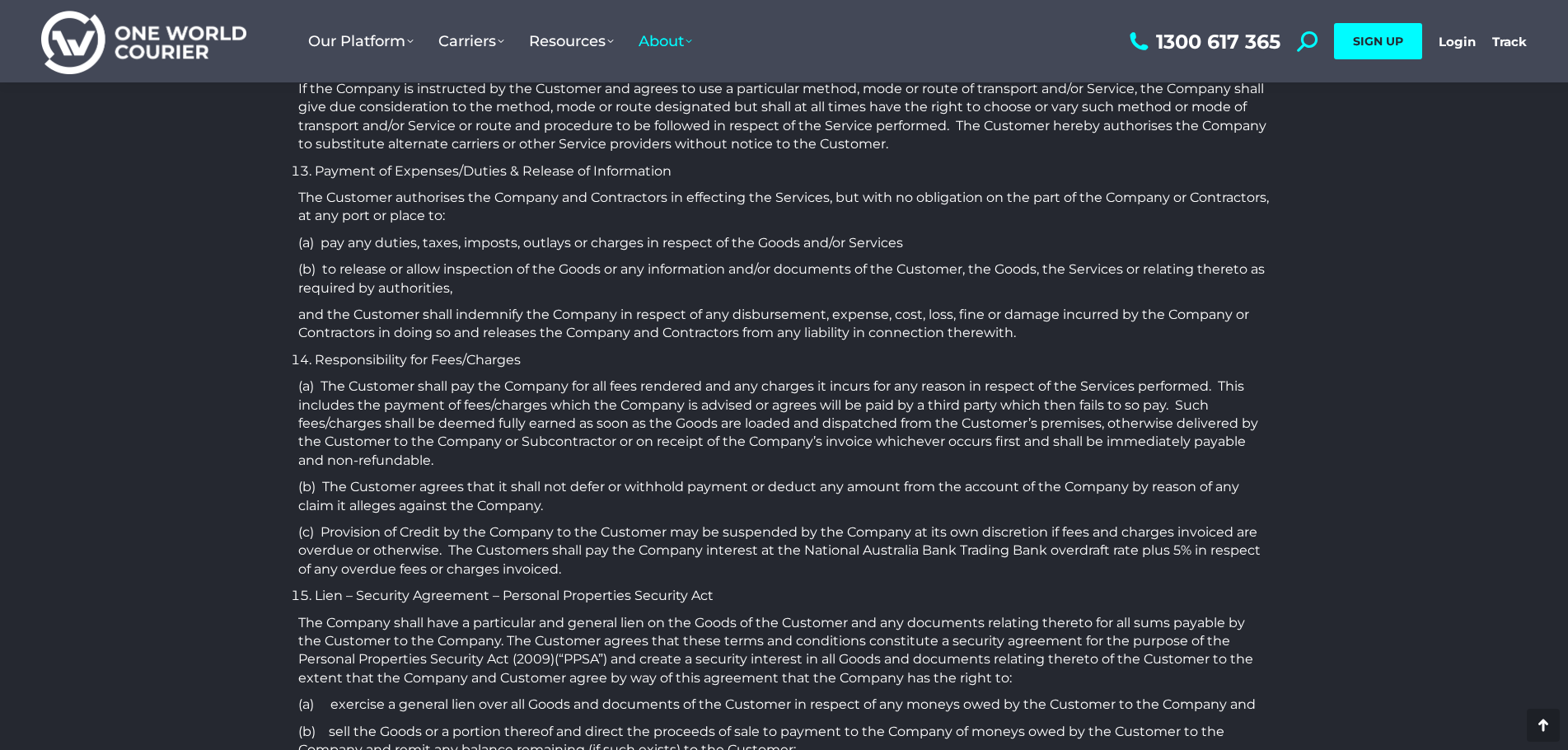
click at [572, 377] on p "(a) The Customer shall pay the Company for all fees rendered and any charges it…" at bounding box center [784, 423] width 973 height 92
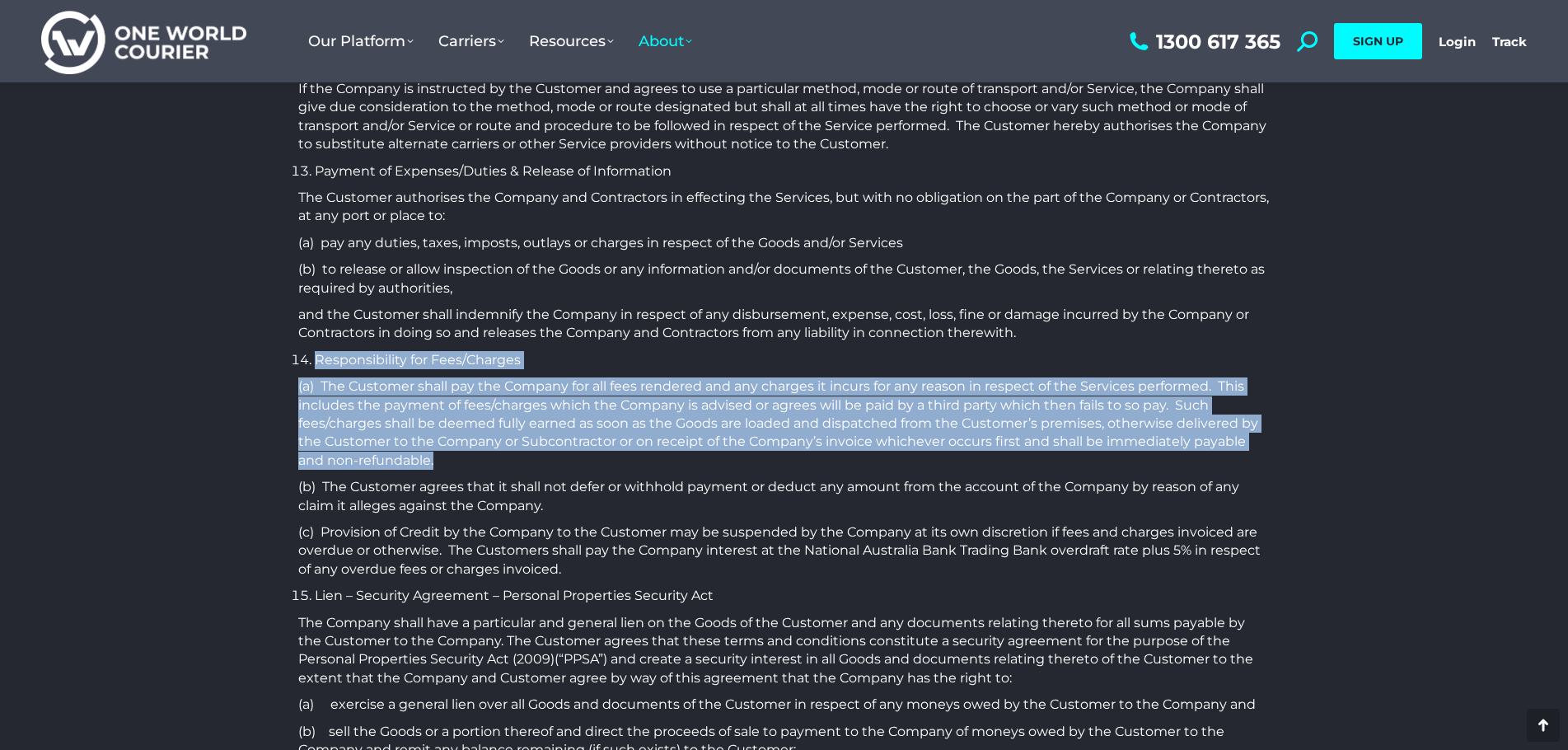
drag, startPoint x: 267, startPoint y: 336, endPoint x: 493, endPoint y: 441, distance: 249.2
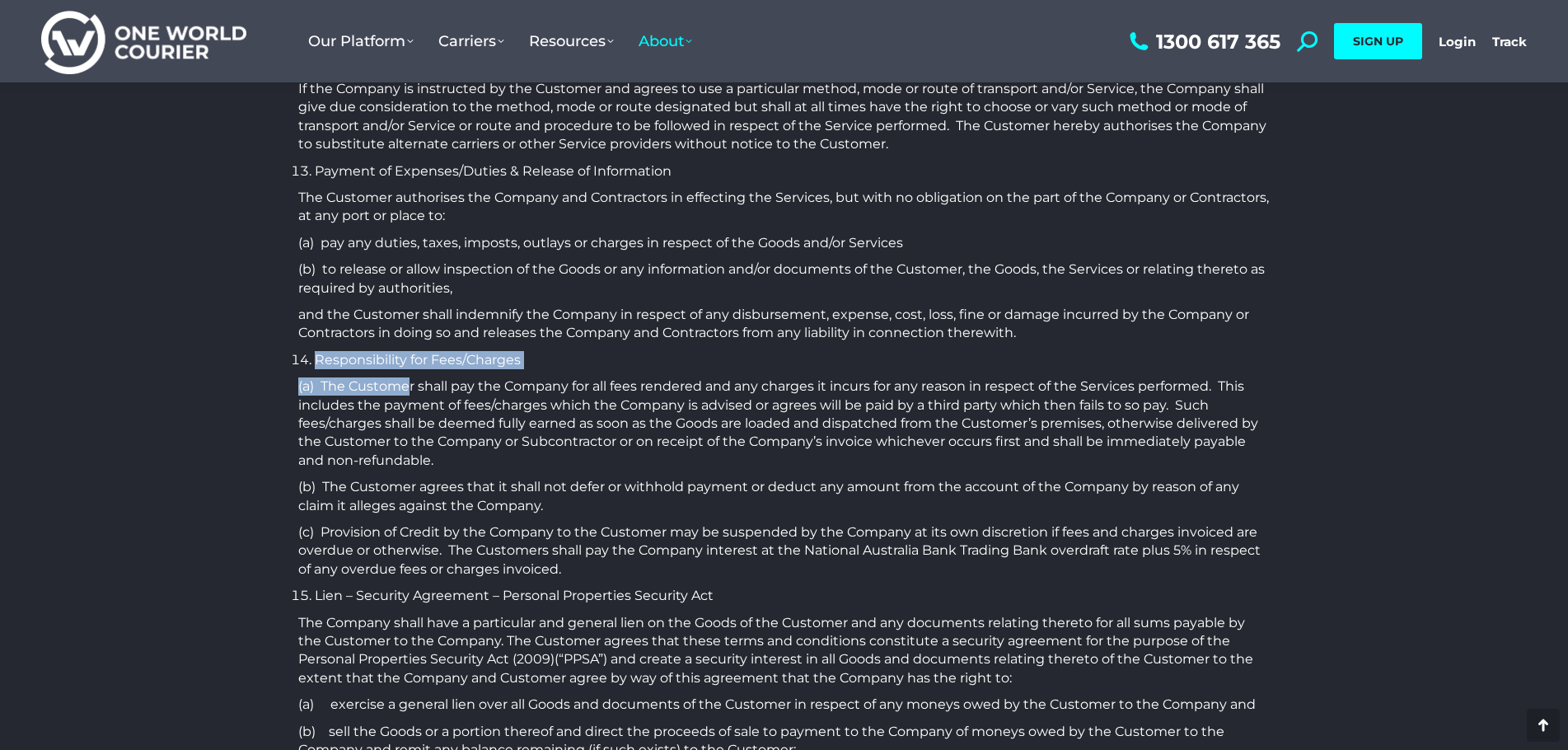
drag, startPoint x: 284, startPoint y: 329, endPoint x: 407, endPoint y: 375, distance: 131.3
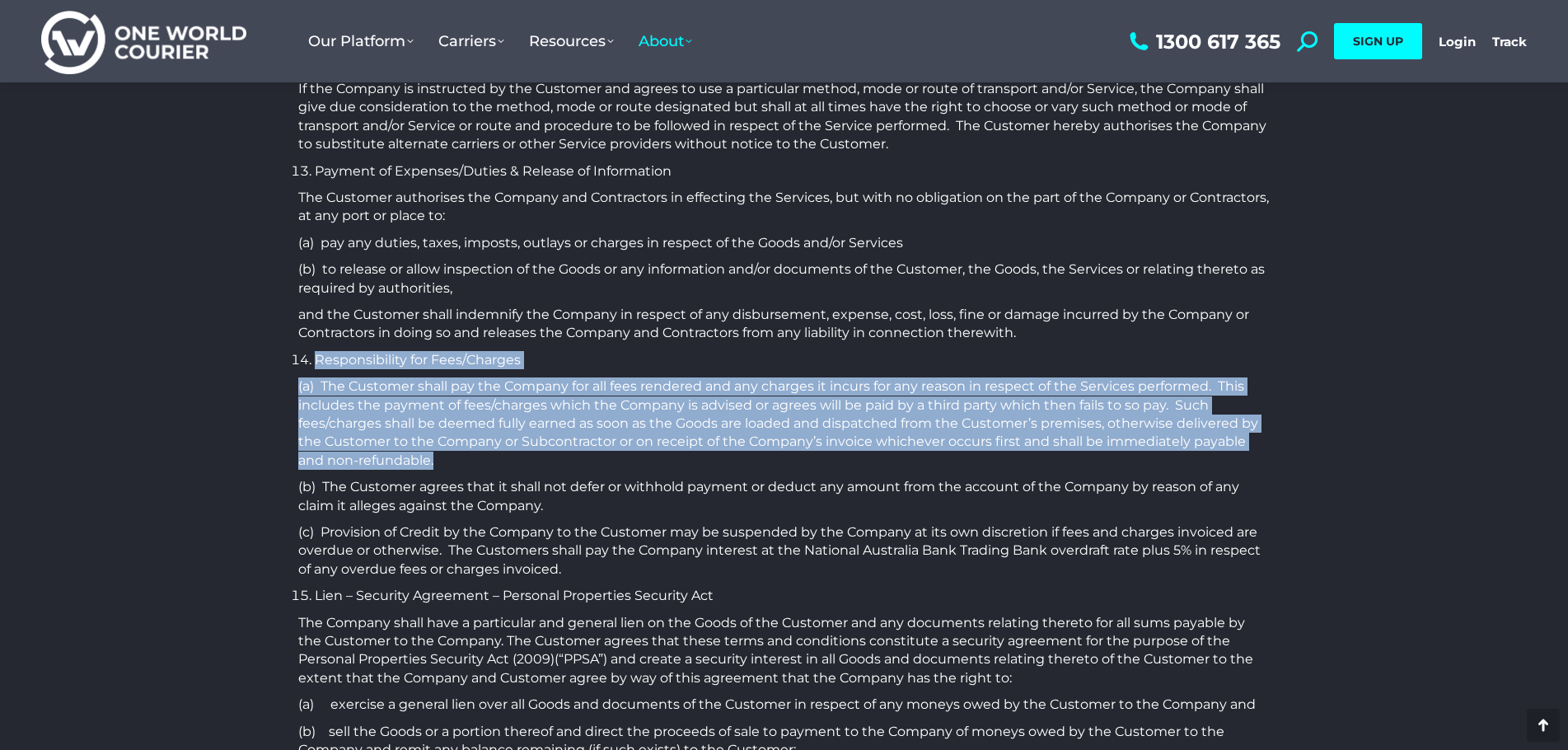
drag, startPoint x: 451, startPoint y: 441, endPoint x: 292, endPoint y: 327, distance: 195.6
copy div "Responsibility for Fees/Charges (a) The Customer shall pay the Company for all …"
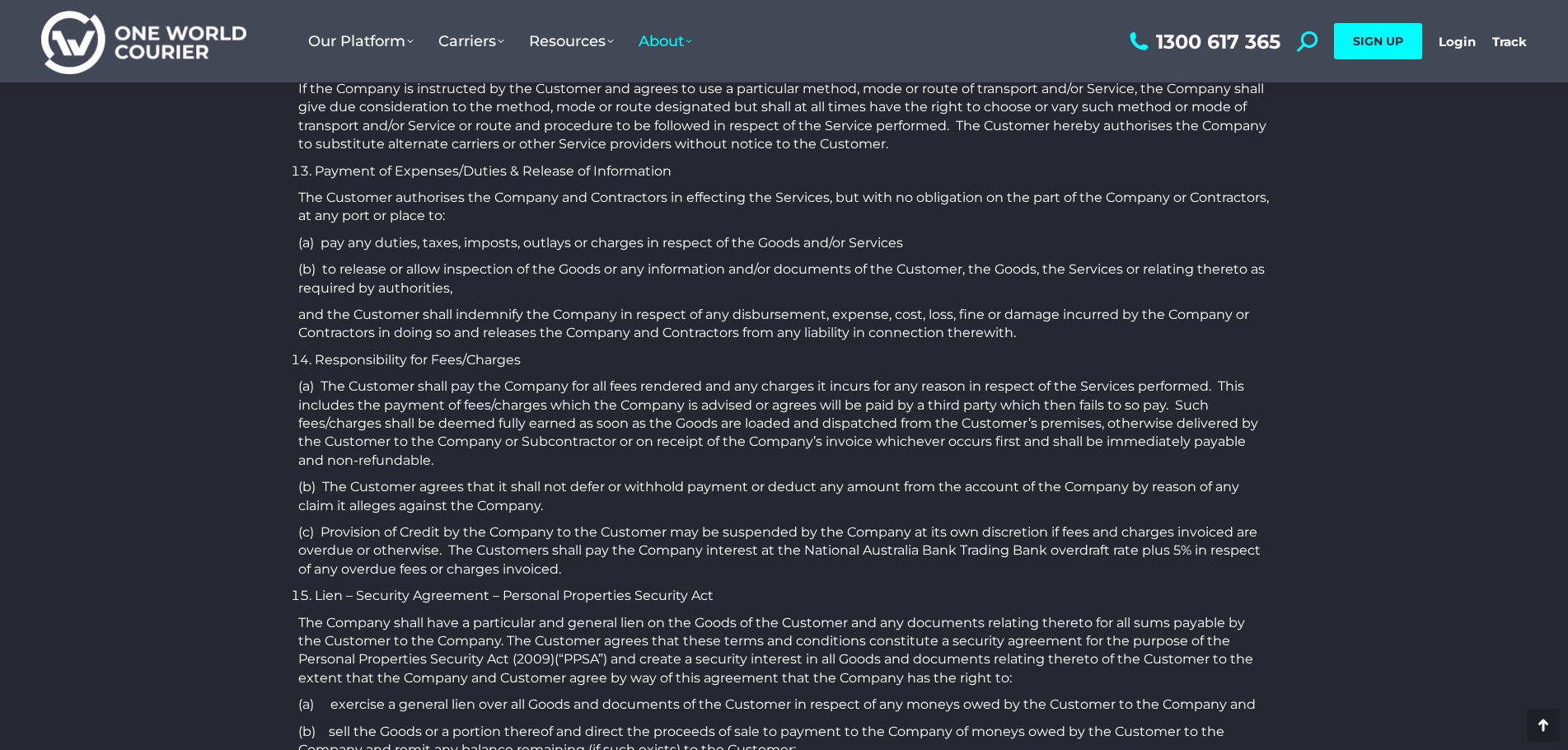
click at [599, 523] on p "(c) Provision of Credit by the Company to the Customer may be suspended by the …" at bounding box center [784, 550] width 973 height 55
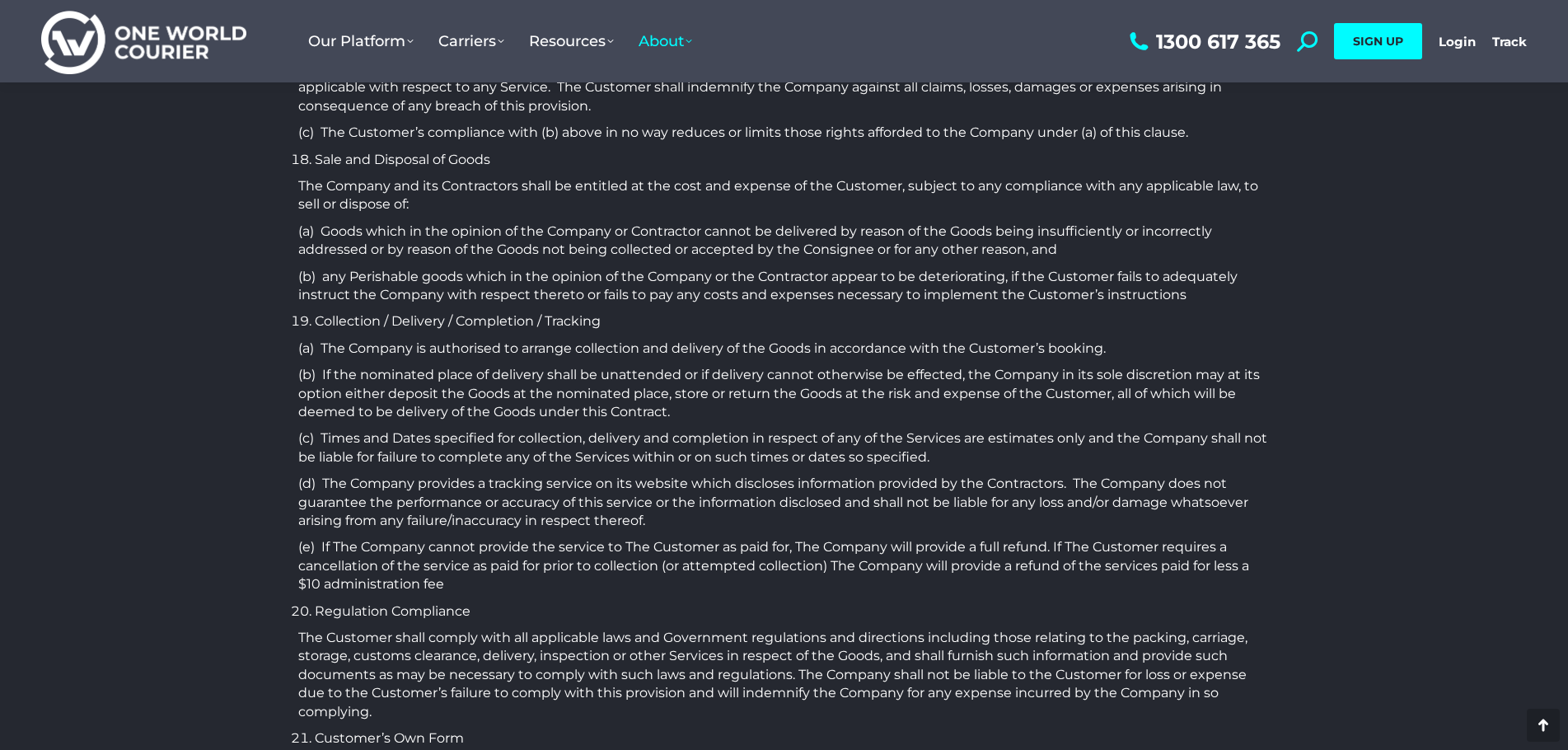
scroll to position [2542, 0]
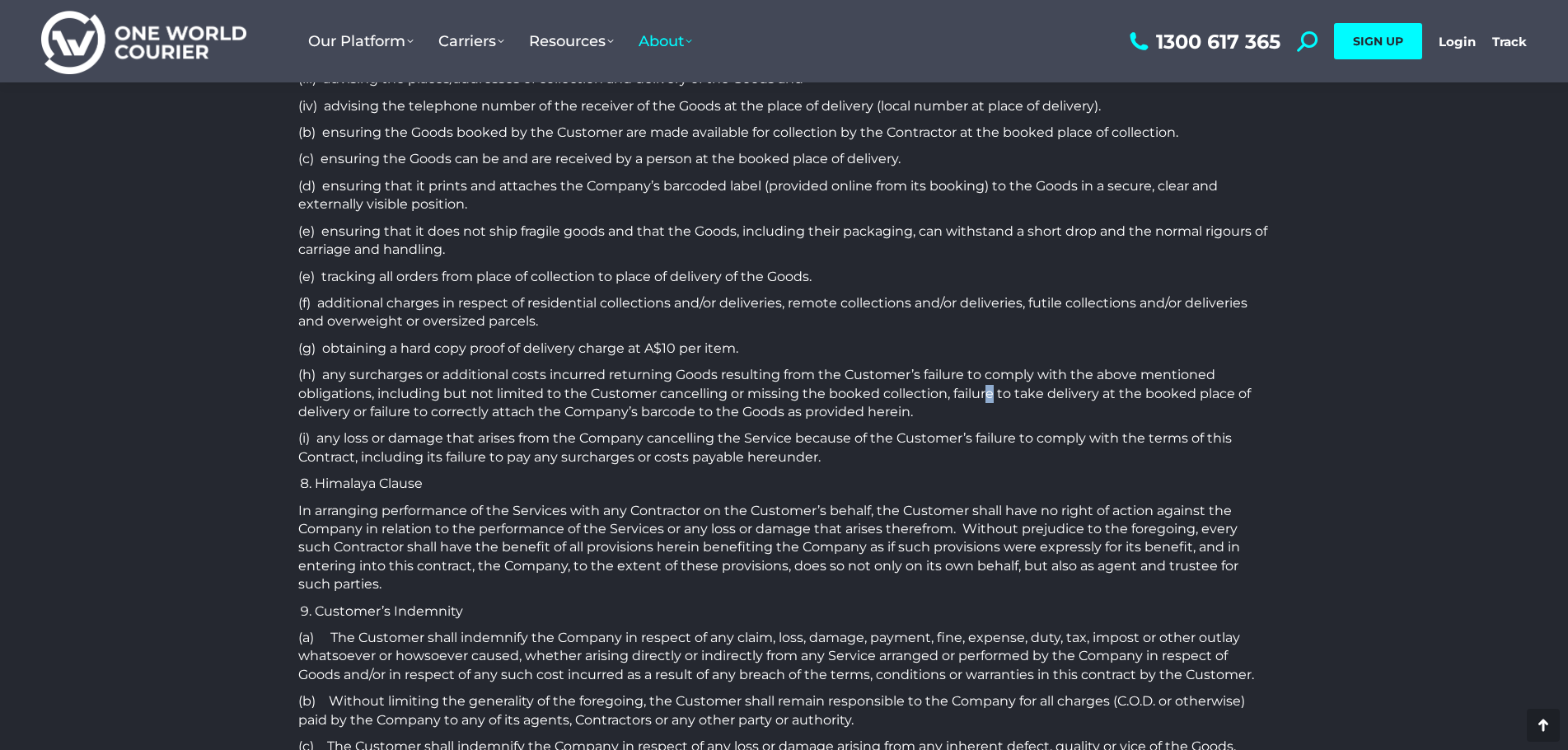
drag, startPoint x: 986, startPoint y: 394, endPoint x: 1003, endPoint y: 428, distance: 38.0
click at [993, 399] on p "(h) any surcharges or additional costs incurred returning Goods resulting from …" at bounding box center [784, 393] width 973 height 55
click at [1003, 428] on div "TERMS AND CONDITIONS OF TRANSPORT / CARTAGE Definition “Company” shall mean One…" at bounding box center [784, 692] width 973 height 5925
drag, startPoint x: 886, startPoint y: 435, endPoint x: 883, endPoint y: 446, distance: 11.4
click at [886, 443] on p "(i) any loss or damage that arises from the Company cancelling the Service beca…" at bounding box center [784, 448] width 973 height 37
